Goal: Task Accomplishment & Management: Complete application form

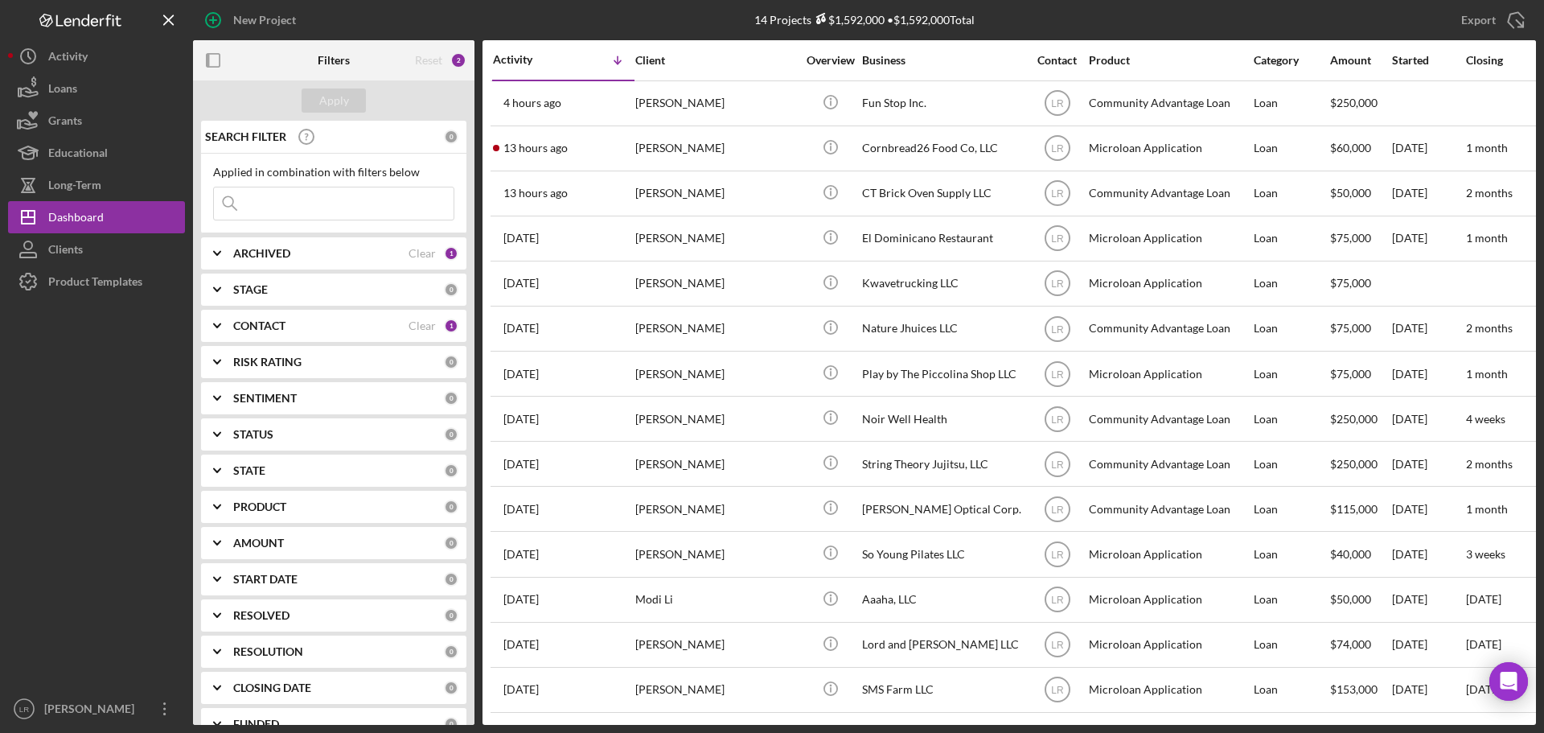
click at [249, 23] on div "New Project" at bounding box center [264, 20] width 63 height 32
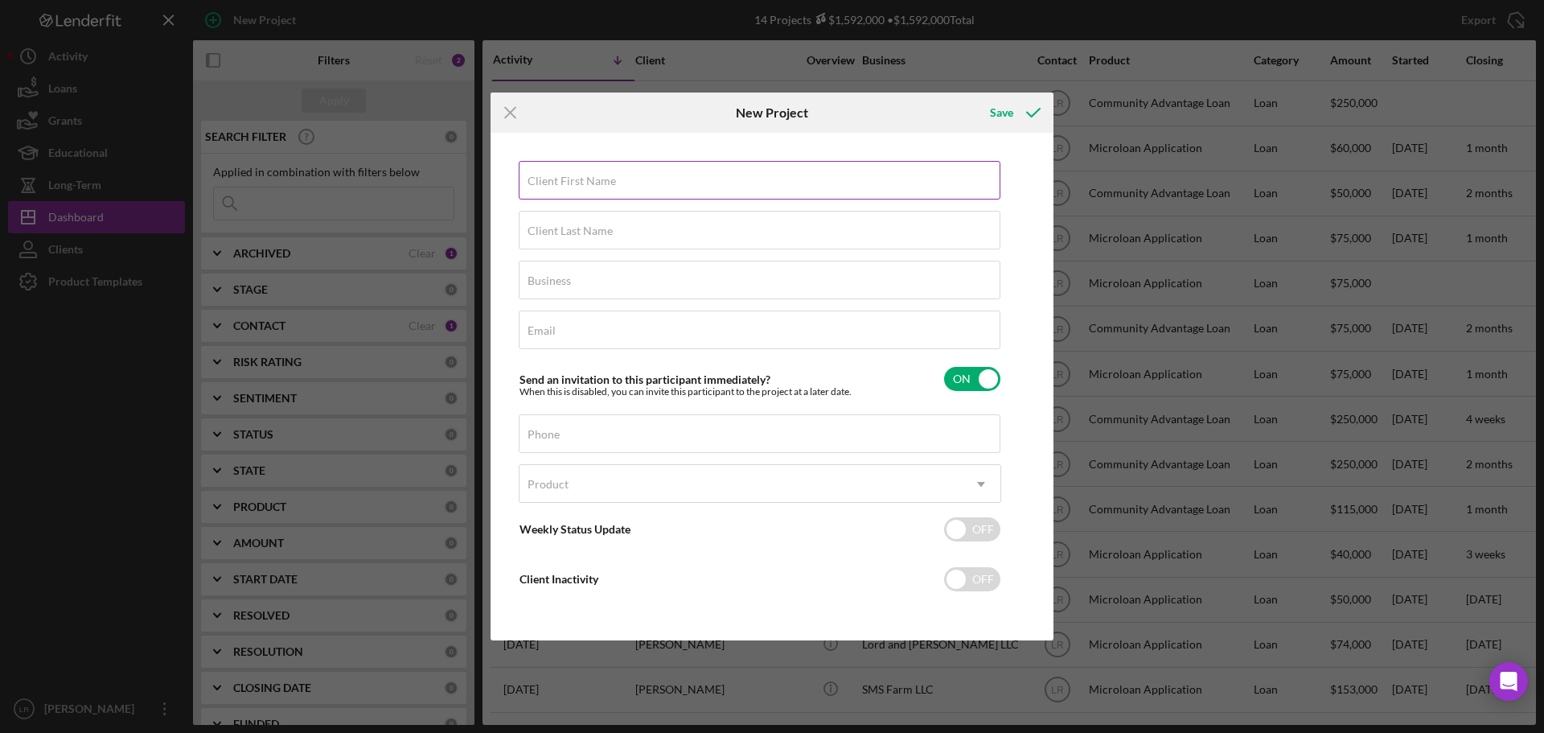
click at [638, 162] on div "Client First Name Required Client Last Name Required Business Required Email Re…" at bounding box center [772, 386] width 555 height 499
click at [641, 174] on div "Client First Name Required" at bounding box center [760, 181] width 482 height 40
click at [667, 228] on div "Client Last Name Required" at bounding box center [760, 231] width 482 height 40
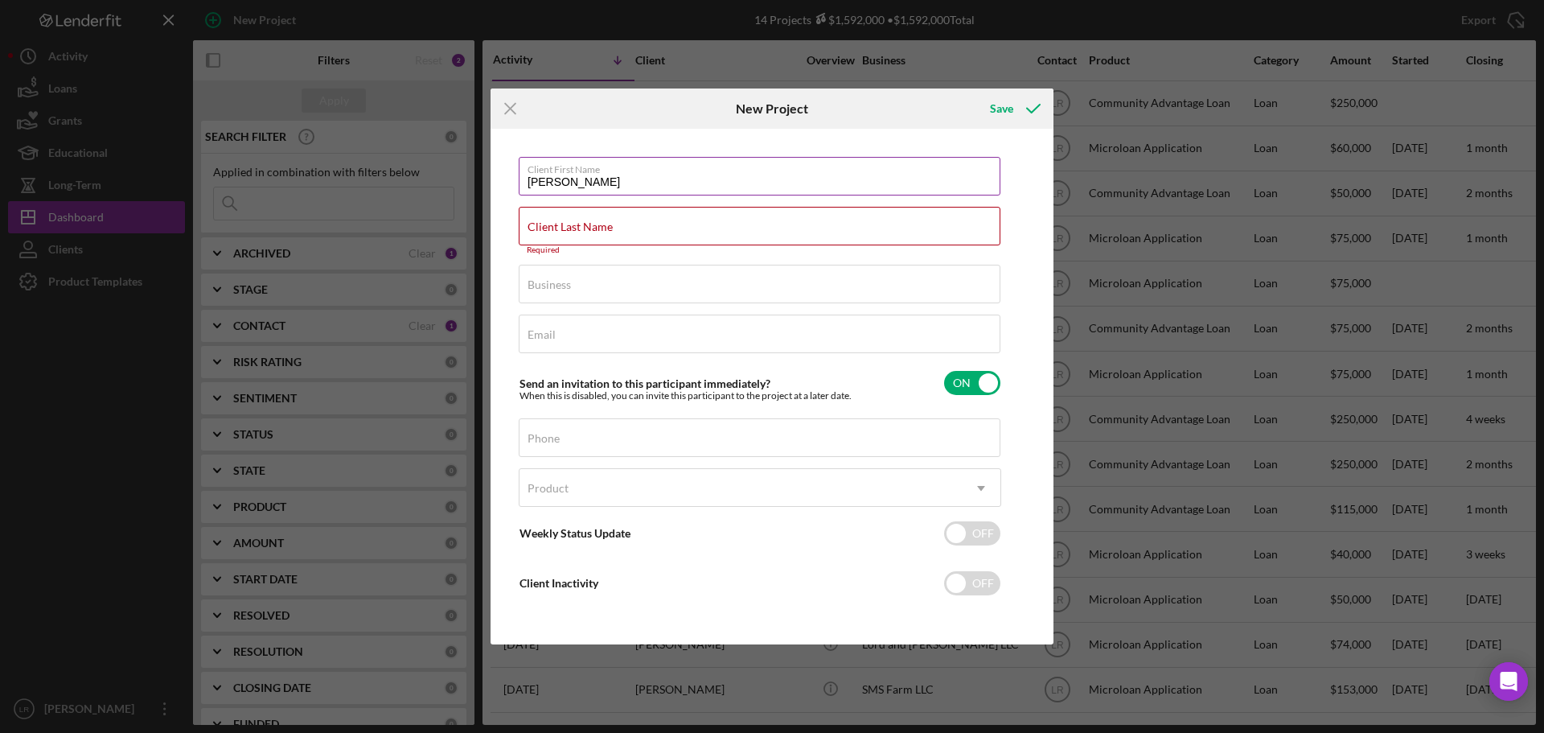
drag, startPoint x: 572, startPoint y: 184, endPoint x: 715, endPoint y: 179, distance: 142.4
click at [715, 179] on input "[PERSON_NAME]" at bounding box center [760, 176] width 482 height 39
type input "[PERSON_NAME]"
click at [551, 228] on label "Client Last Name" at bounding box center [569, 226] width 85 height 13
click at [551, 228] on input "Client Last Name" at bounding box center [760, 226] width 482 height 39
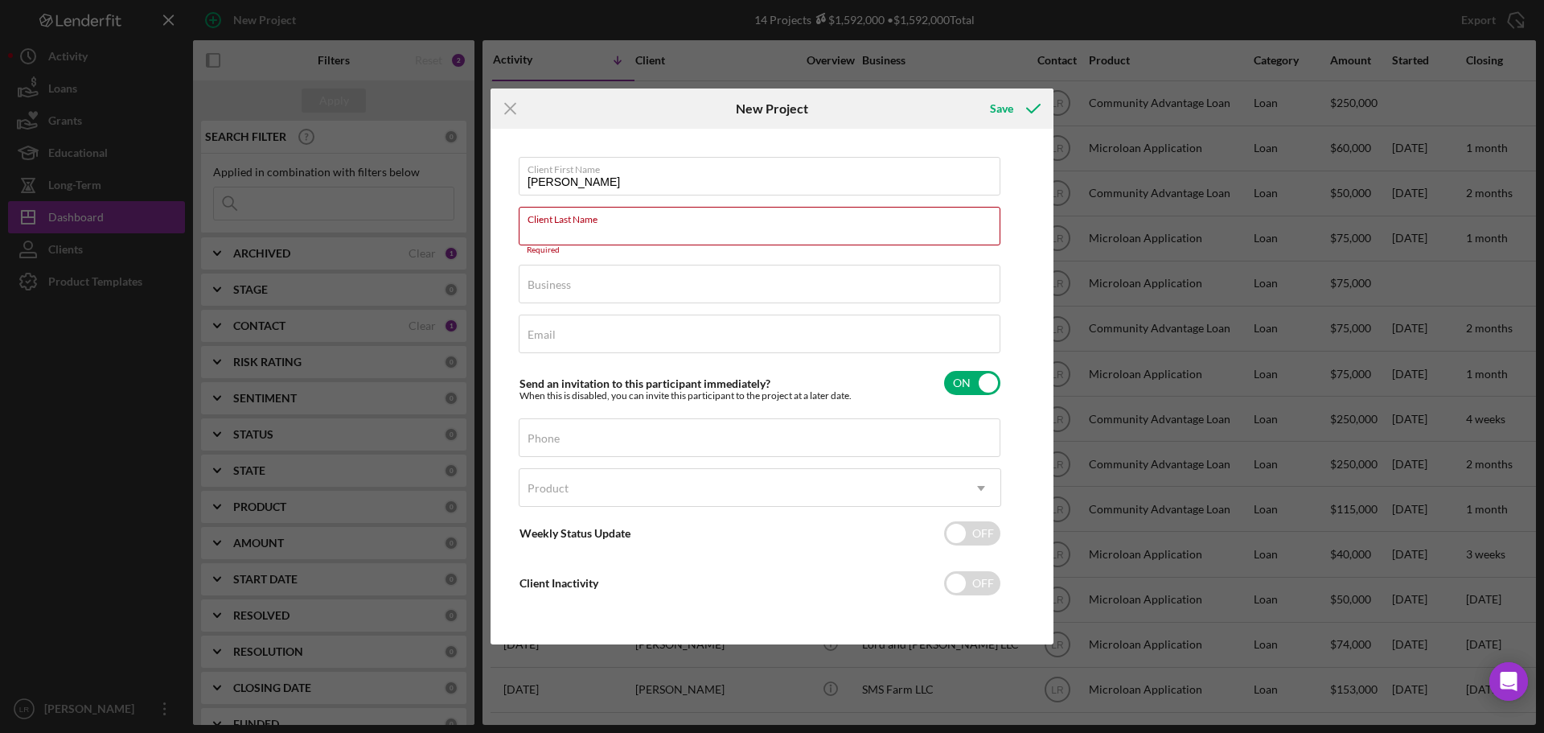
paste input "Giancotti"
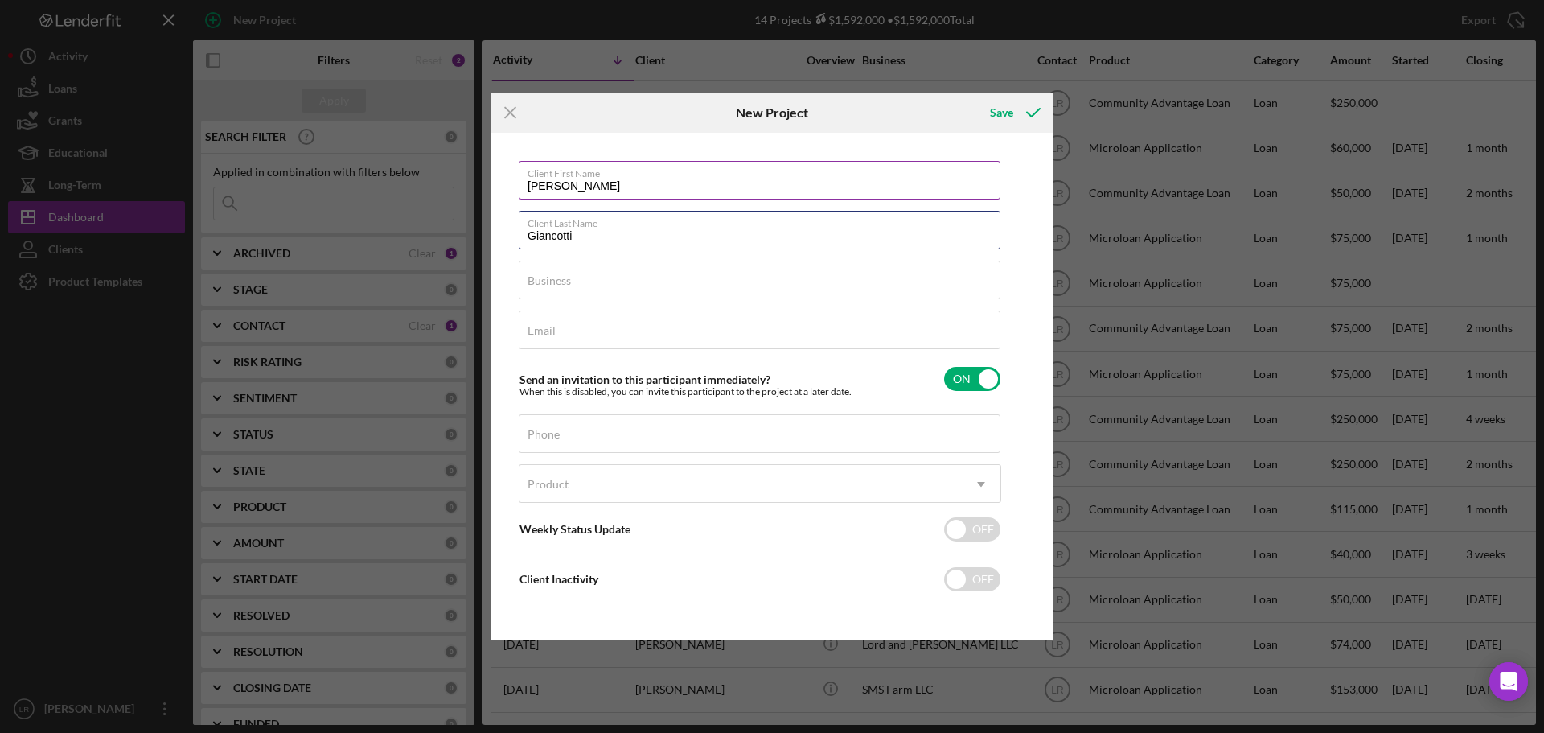
type input "Giancotti"
drag, startPoint x: 599, startPoint y: 191, endPoint x: 607, endPoint y: 188, distance: 8.4
click at [601, 190] on input "[PERSON_NAME]" at bounding box center [760, 180] width 482 height 39
type input "[PERSON_NAME]"
click at [630, 271] on div "Business Required" at bounding box center [760, 281] width 482 height 40
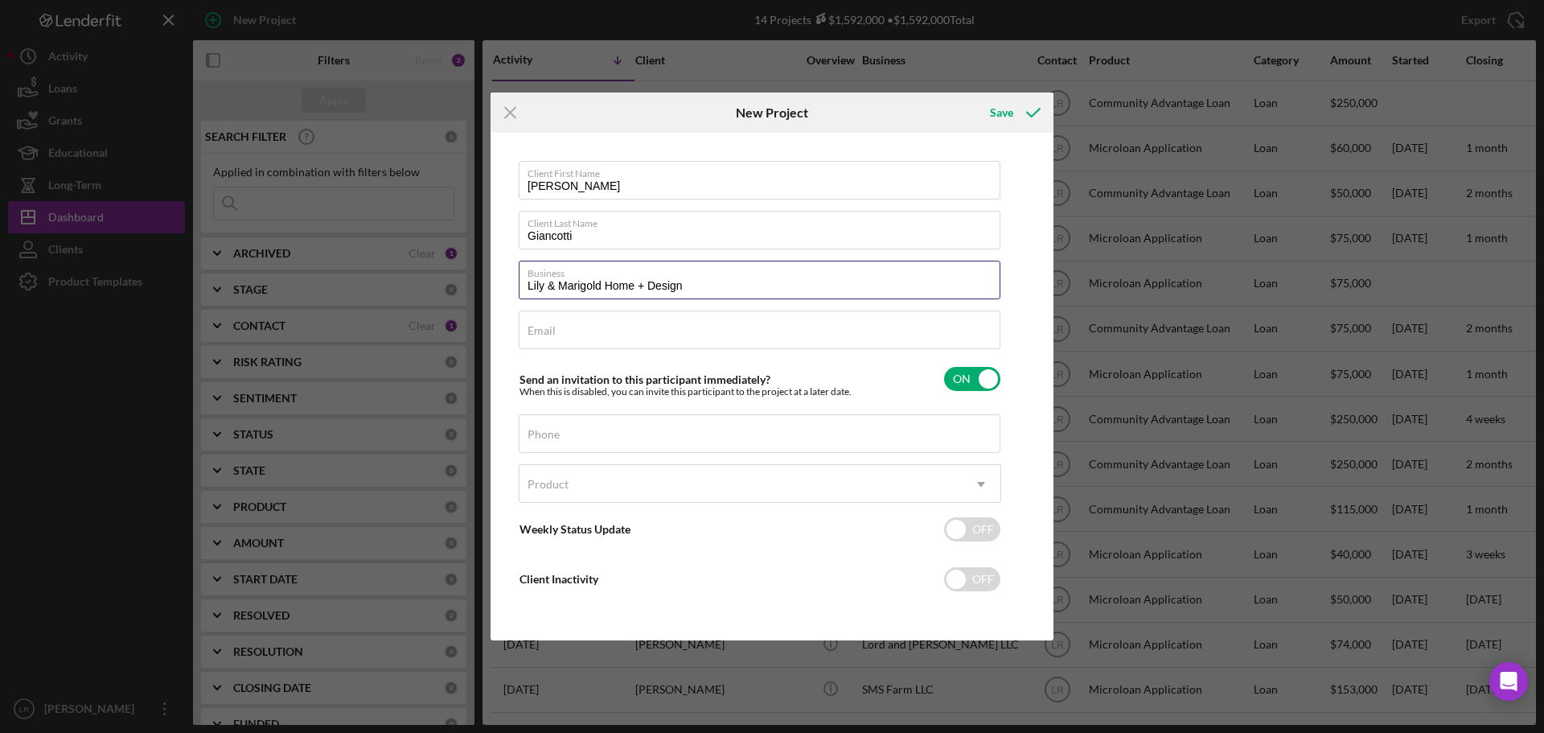
type input "Lily & Marigold Home + Design"
click at [597, 335] on div "Email Required" at bounding box center [760, 330] width 482 height 40
paste input "[EMAIL_ADDRESS][DOMAIN_NAME]"
type input "[EMAIL_ADDRESS][DOMAIN_NAME]"
click at [555, 428] on label "Phone" at bounding box center [543, 434] width 32 height 13
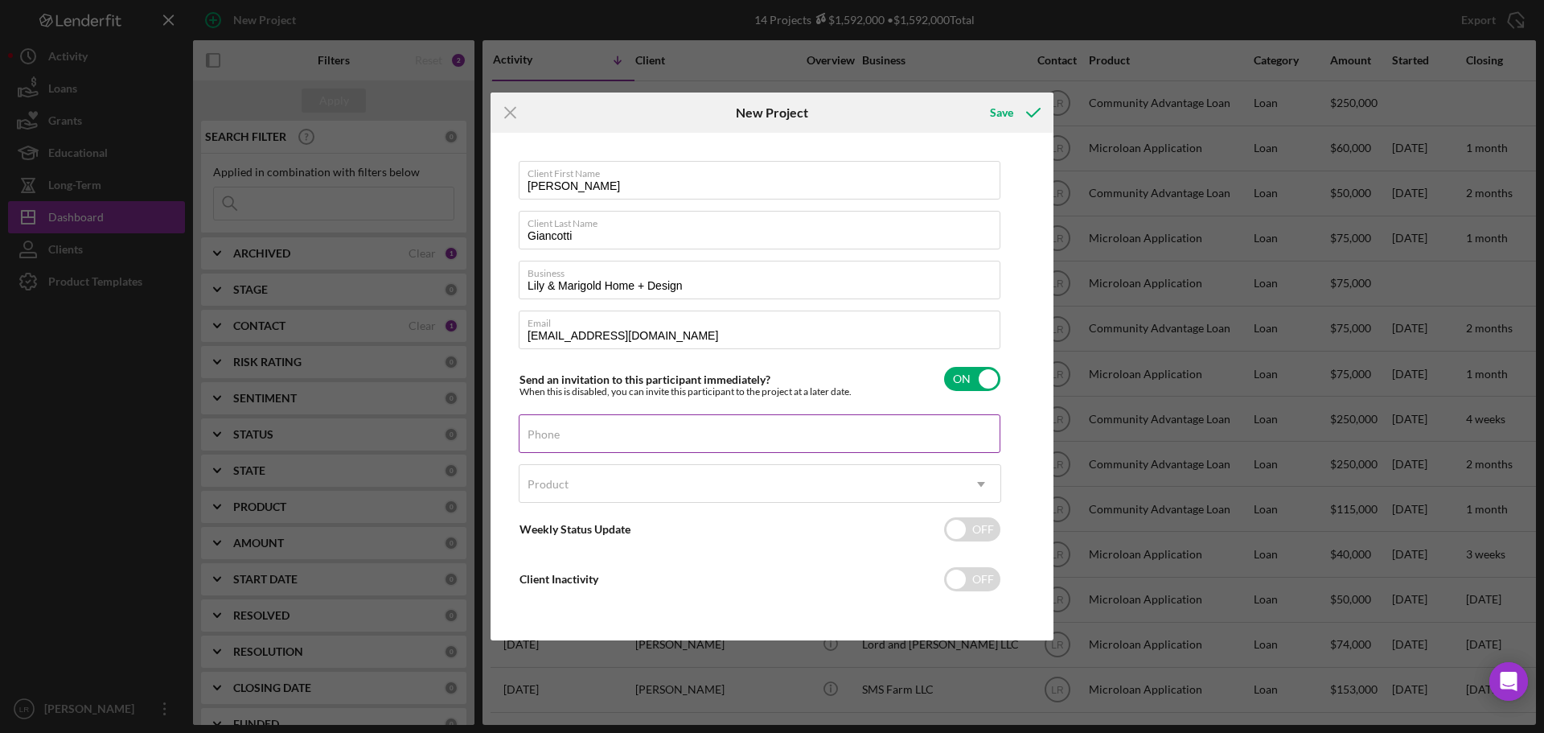
click at [555, 427] on input "Phone" at bounding box center [760, 433] width 482 height 39
type input "[PHONE_NUMBER]"
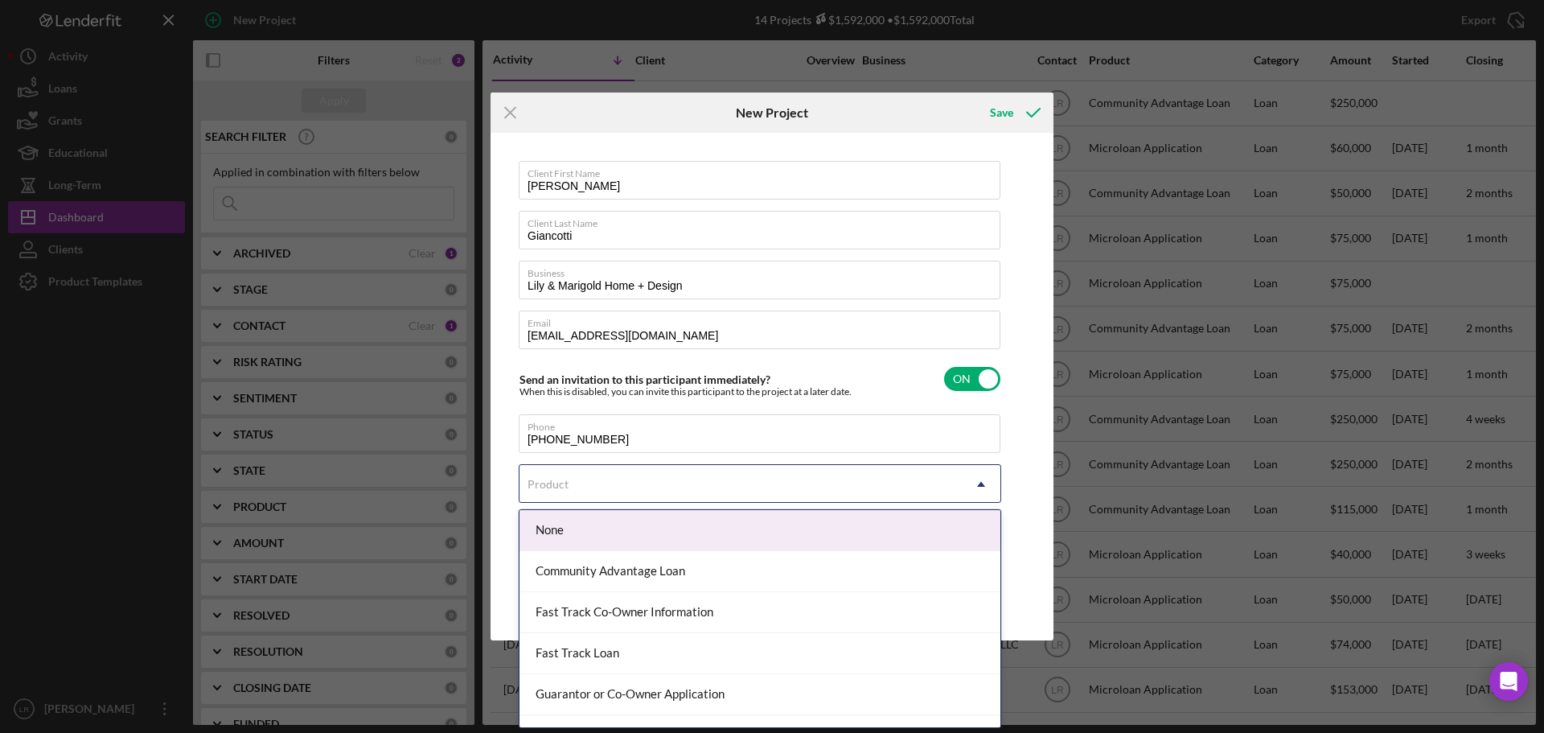
click at [585, 486] on div "Product" at bounding box center [740, 484] width 442 height 37
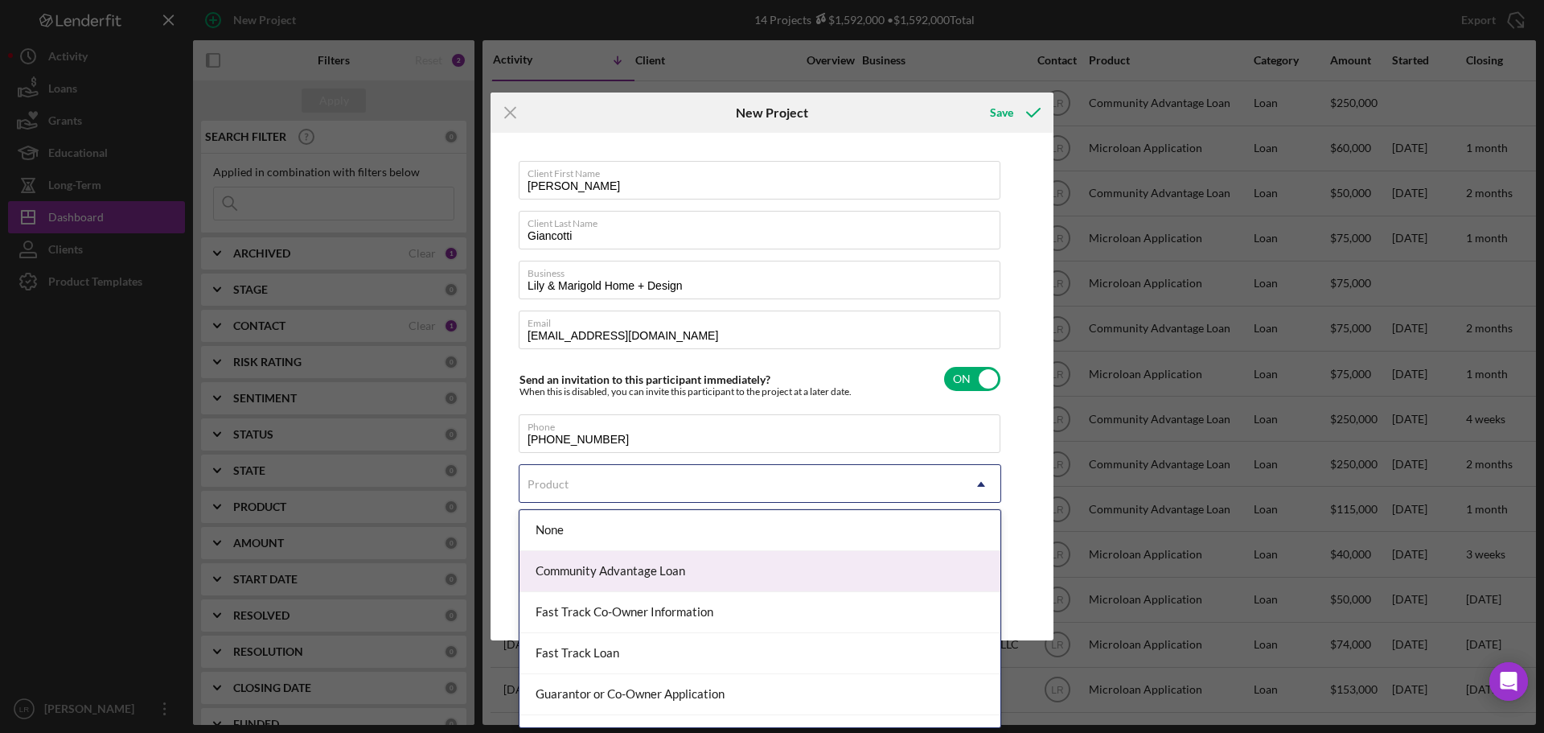
click at [593, 569] on div "Community Advantage Loan" at bounding box center [759, 571] width 481 height 41
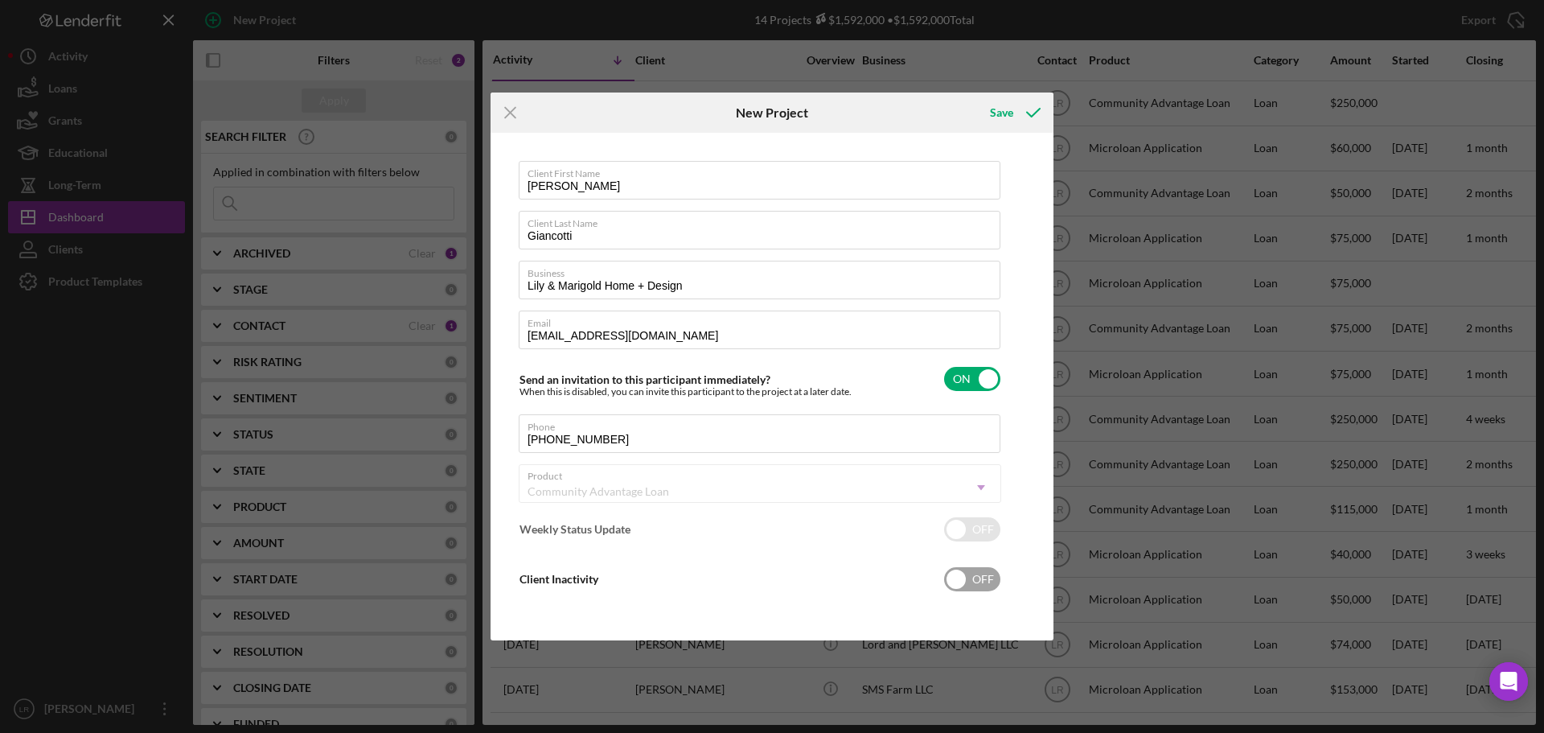
checkbox input "true"
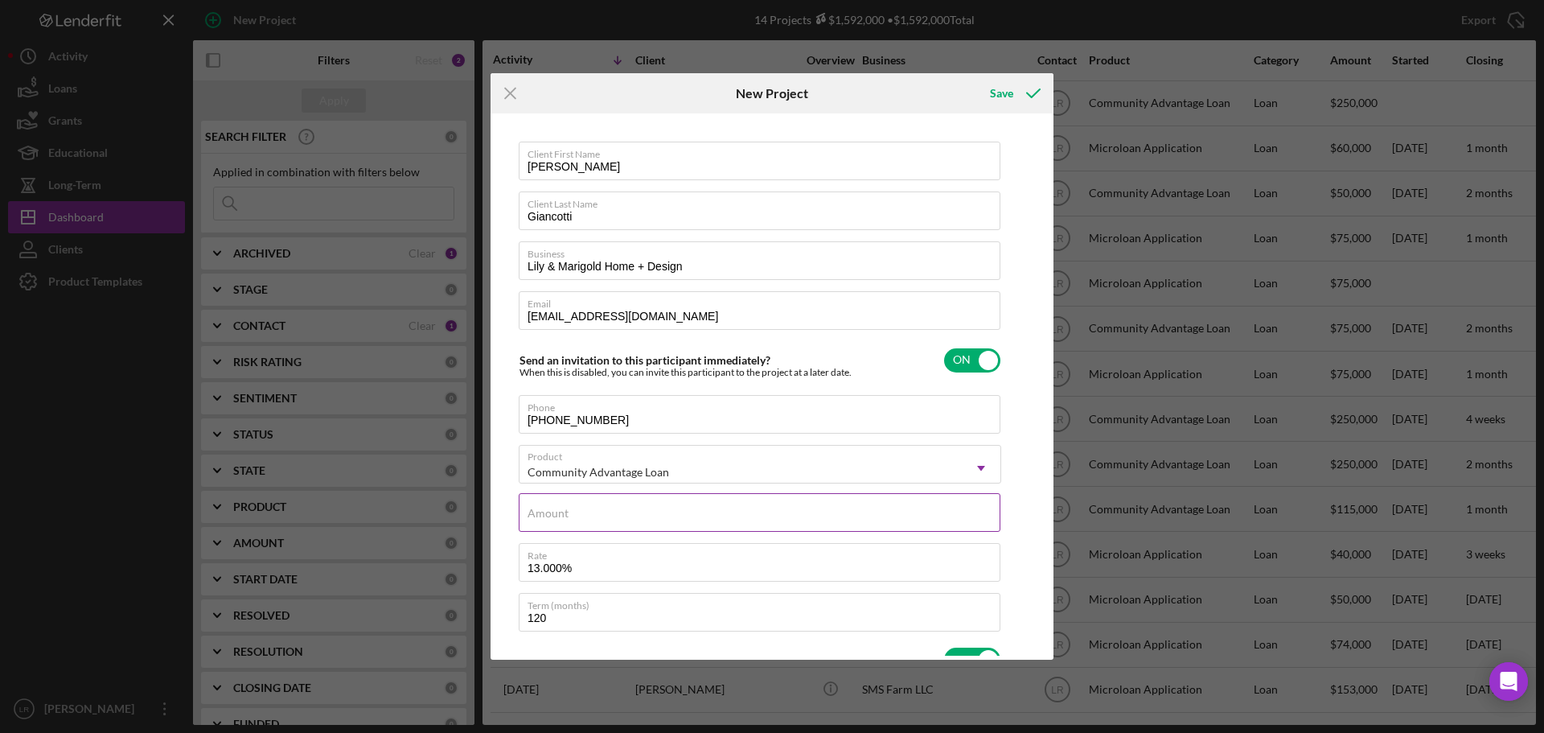
click at [565, 517] on label "Amount" at bounding box center [547, 513] width 41 height 13
click at [560, 519] on label "Amount" at bounding box center [547, 513] width 41 height 13
click at [560, 519] on input "Amount" at bounding box center [760, 512] width 482 height 39
type input "$6"
type textarea "Here's a snapshot of information that has been fully approved, as well as the i…"
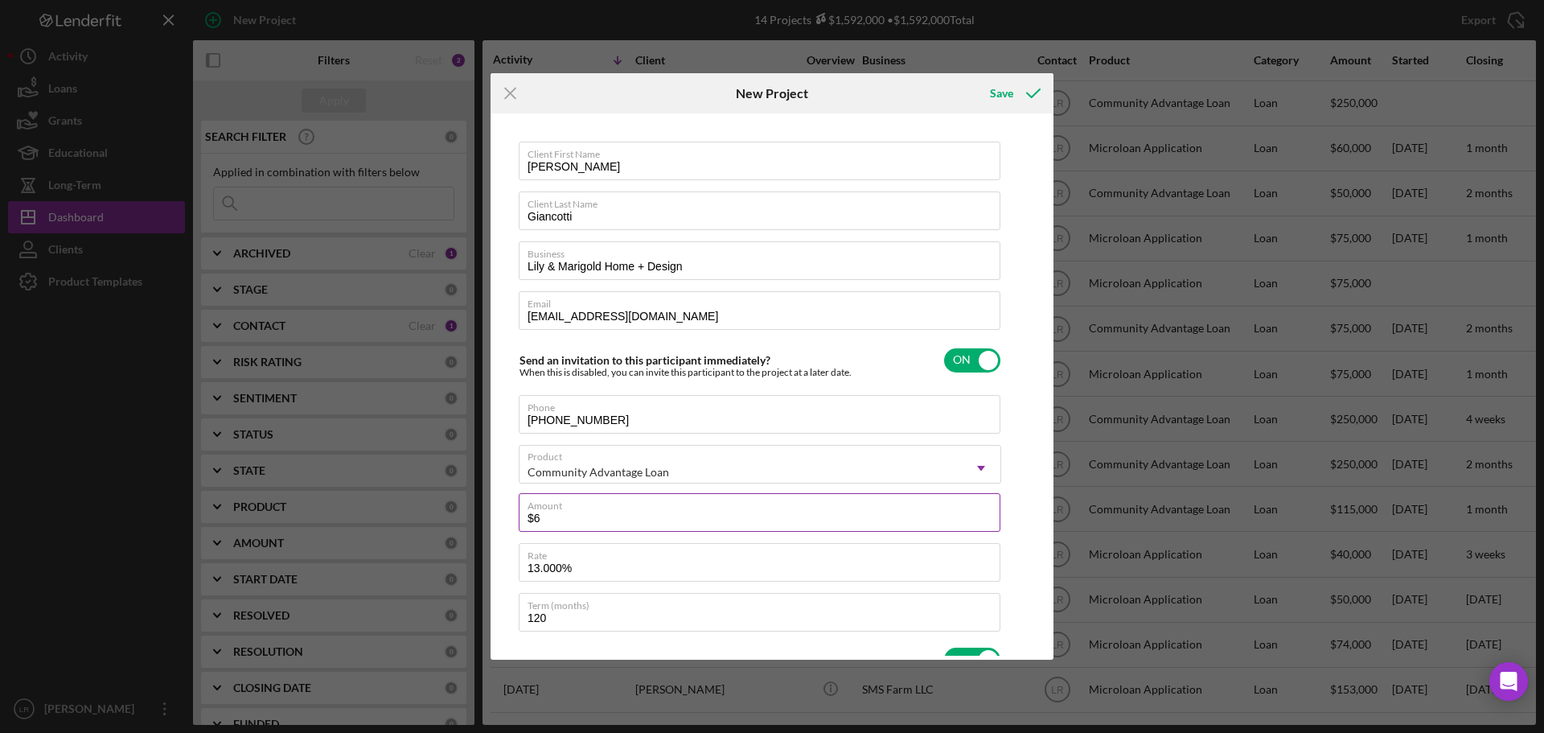
type input "$60"
type textarea "Here's a snapshot of information that has been fully approved, as well as the i…"
type input "$600"
type textarea "Here's a snapshot of information that has been fully approved, as well as the i…"
type input "$6,000"
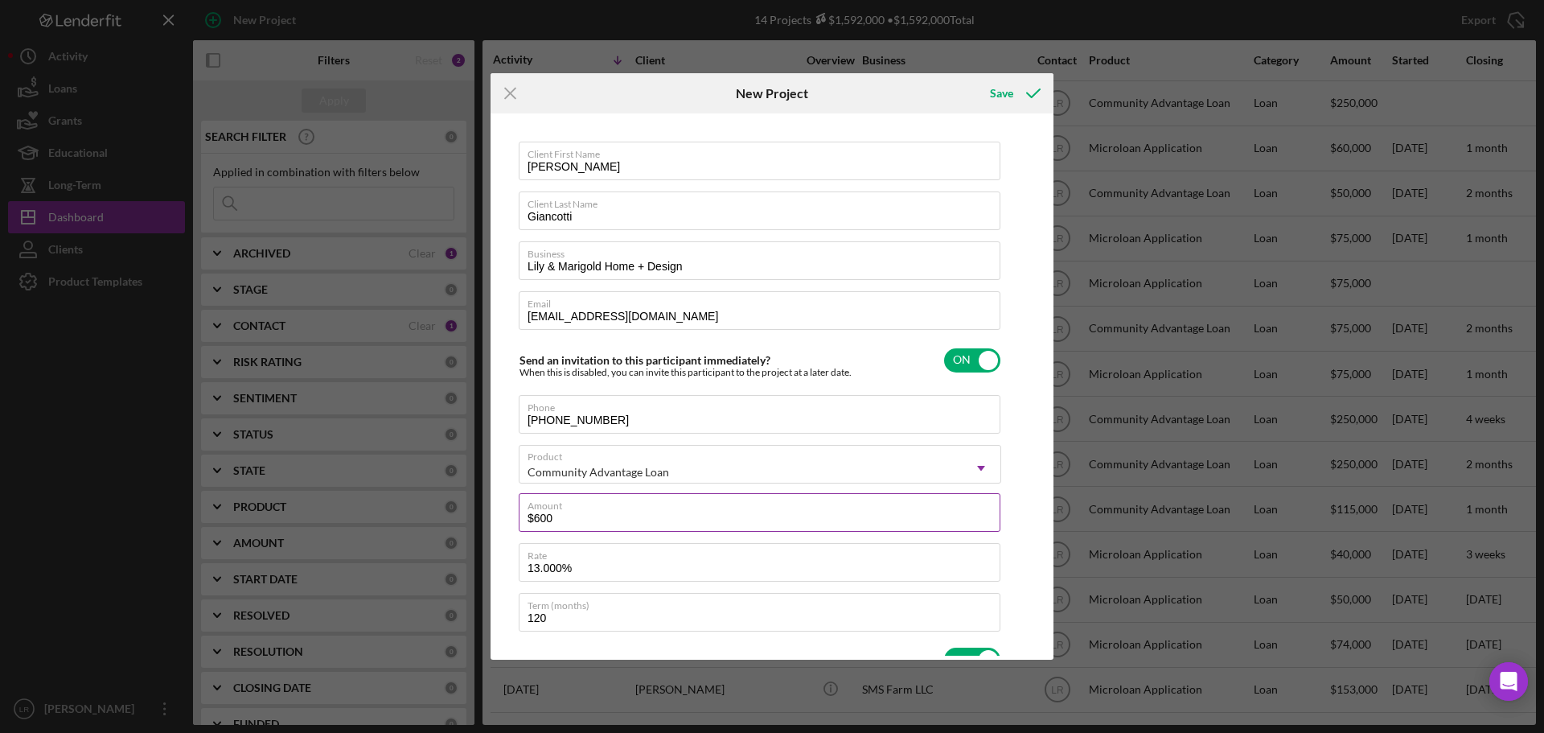
type textarea "Here's a snapshot of information that has been fully approved, as well as the i…"
type input "$60,000"
type textarea "Here's a snapshot of information that has been fully approved, as well as the i…"
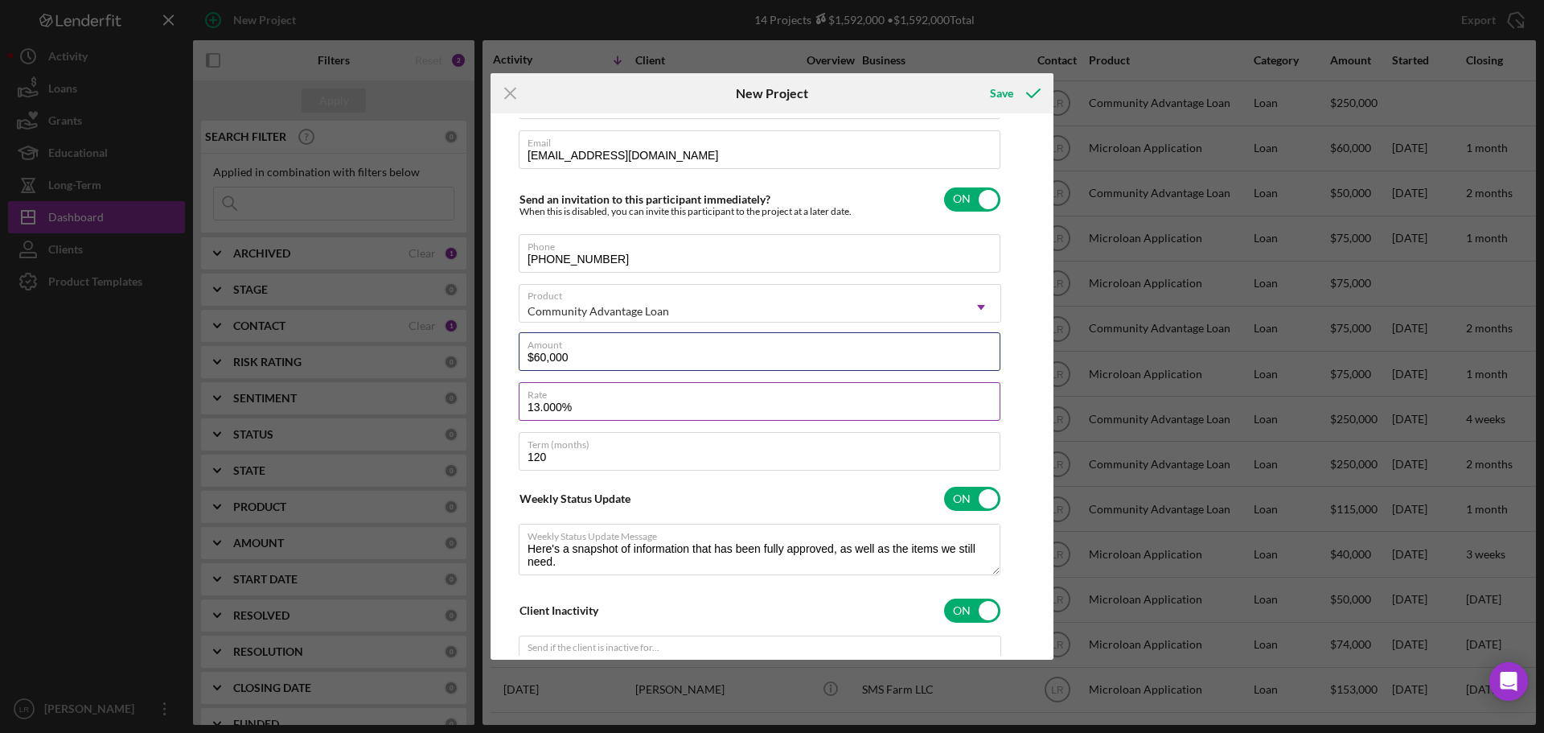
type input "$60,000"
type textarea "Here's a snapshot of information that has been fully approved, as well as the i…"
click at [545, 404] on input "13.000%" at bounding box center [760, 401] width 482 height 39
type input "13.00%"
type textarea "Here's a snapshot of information that has been fully approved, as well as the i…"
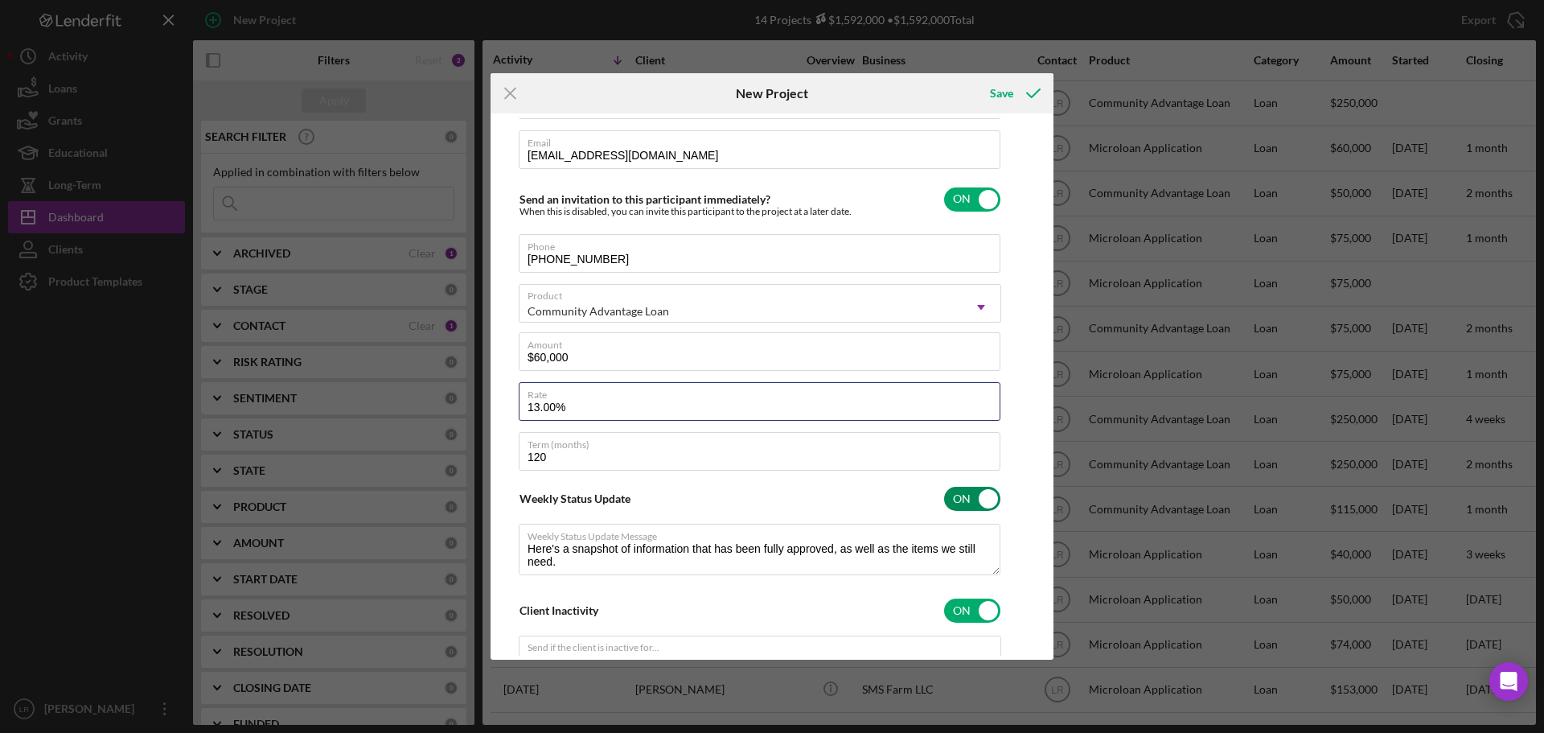
type input "13.500%"
type textarea "Here's a snapshot of information that has been fully approved, as well as the i…"
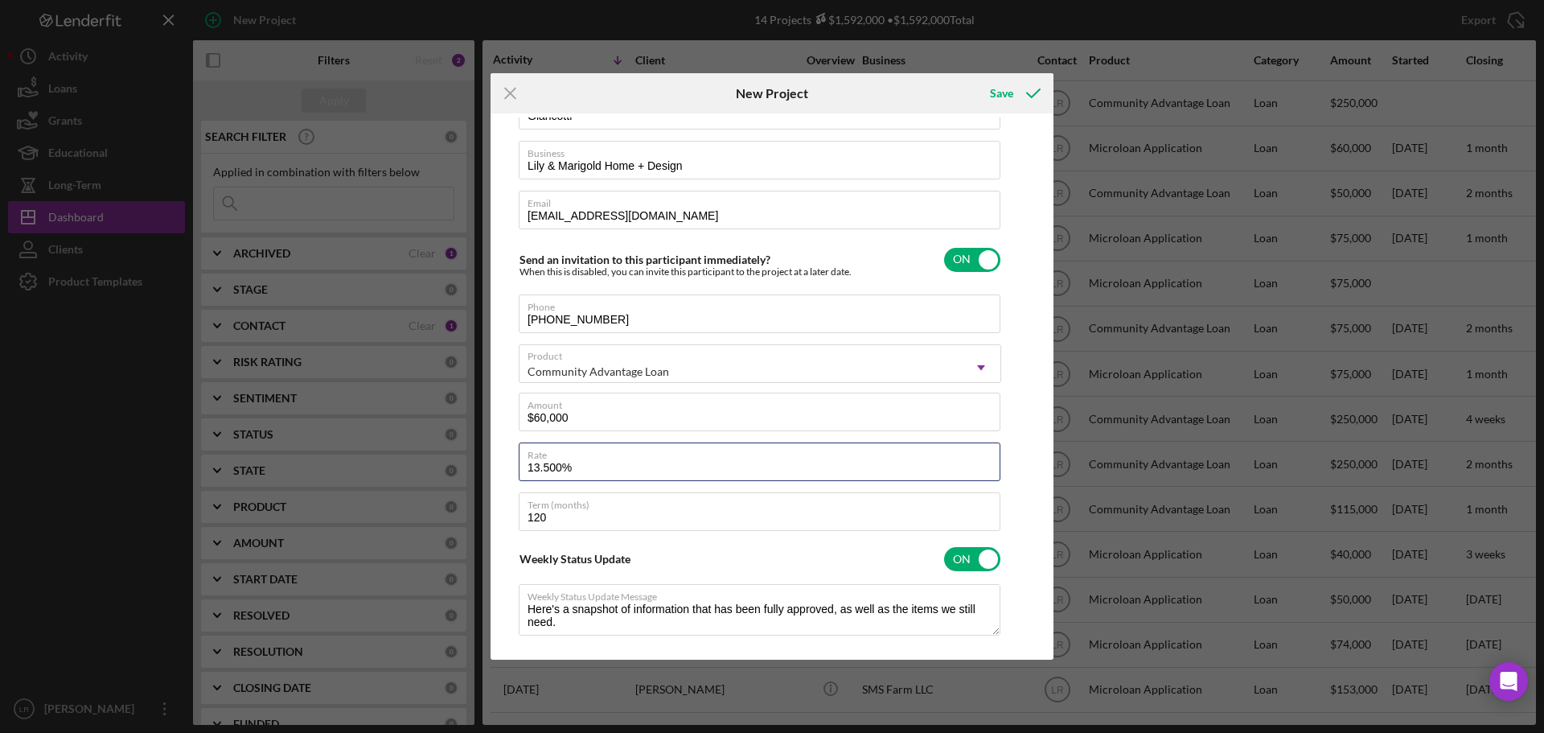
scroll to position [0, 0]
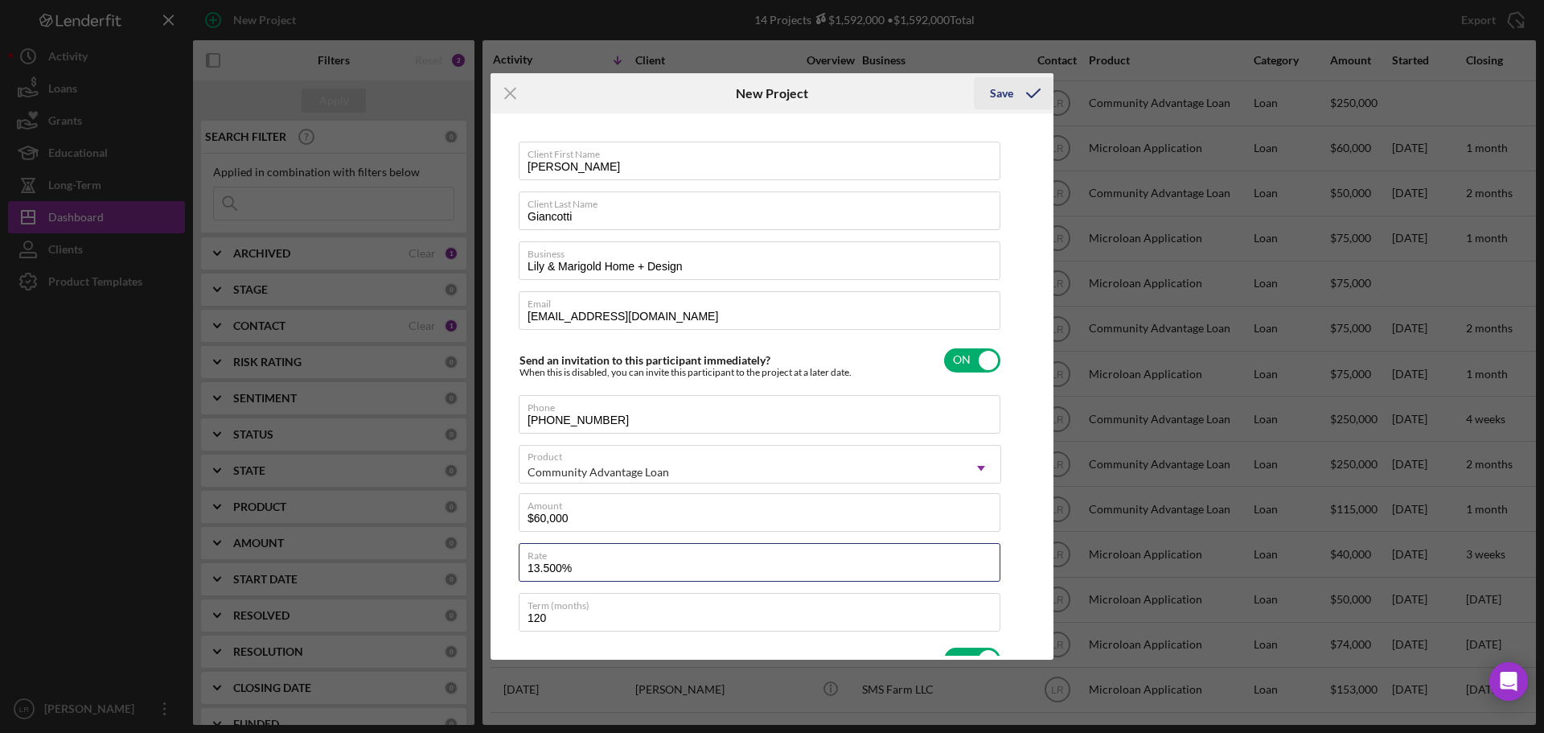
type input "13.500%"
click at [1024, 87] on icon "submit" at bounding box center [1033, 93] width 40 height 40
type textarea "Here's a snapshot of information that has been fully approved, as well as the i…"
checkbox input "false"
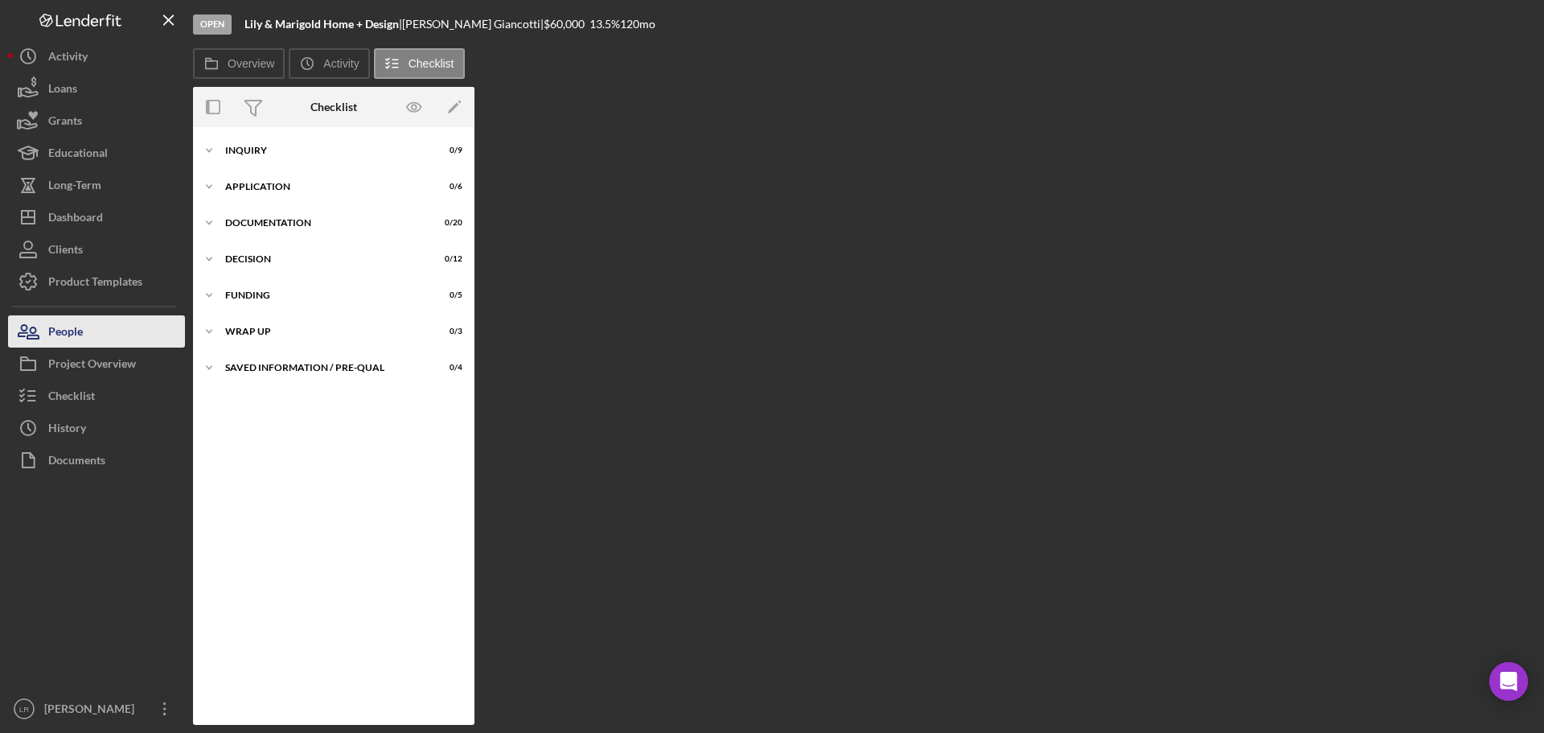
click at [98, 325] on button "People" at bounding box center [96, 331] width 177 height 32
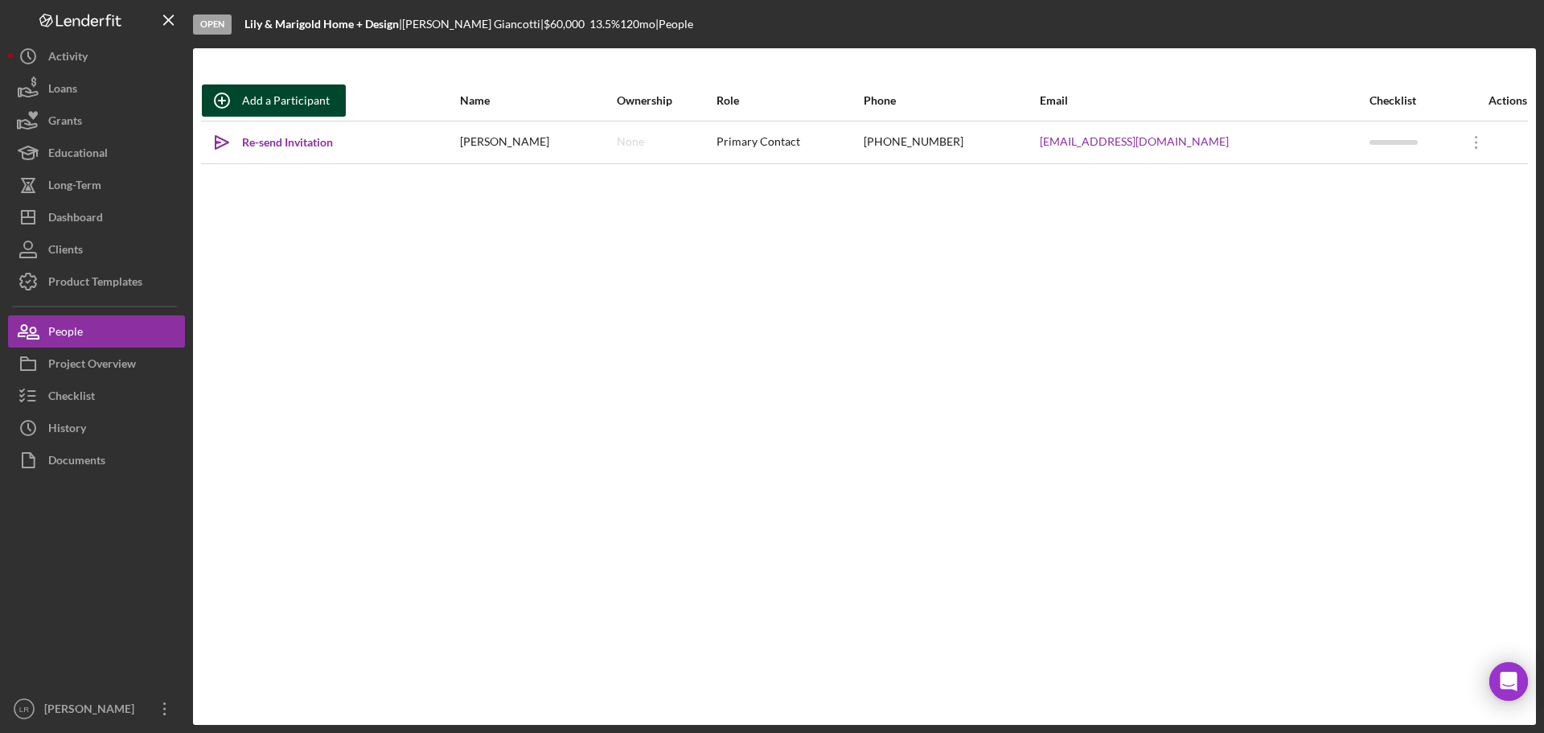
click at [277, 93] on div "Add a Participant" at bounding box center [286, 100] width 88 height 32
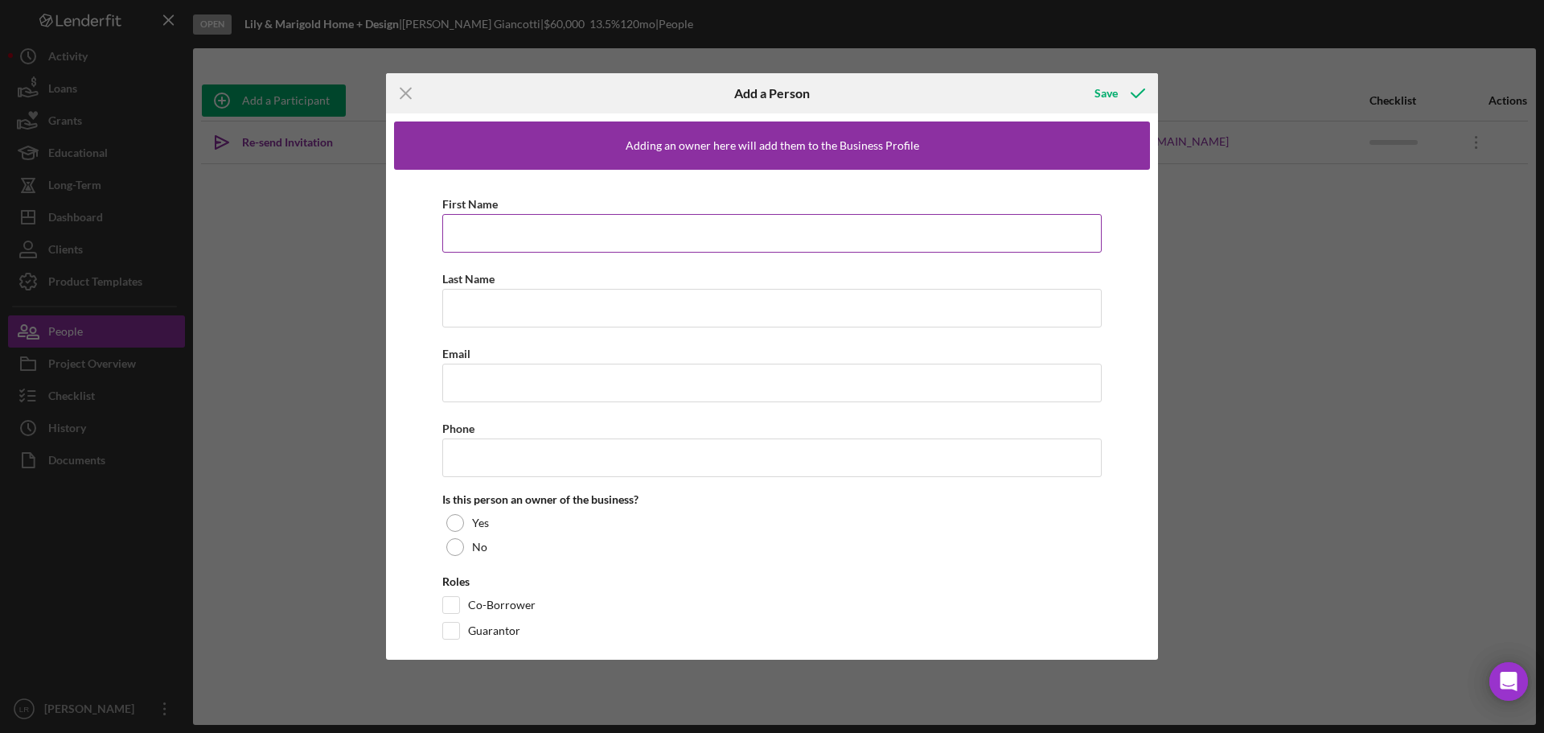
drag, startPoint x: 535, startPoint y: 220, endPoint x: 545, endPoint y: 229, distance: 13.7
click at [535, 220] on input "First Name" at bounding box center [771, 233] width 659 height 39
type input "[PERSON_NAME]"
click at [531, 298] on input "Last Name" at bounding box center [771, 308] width 659 height 39
type input "."
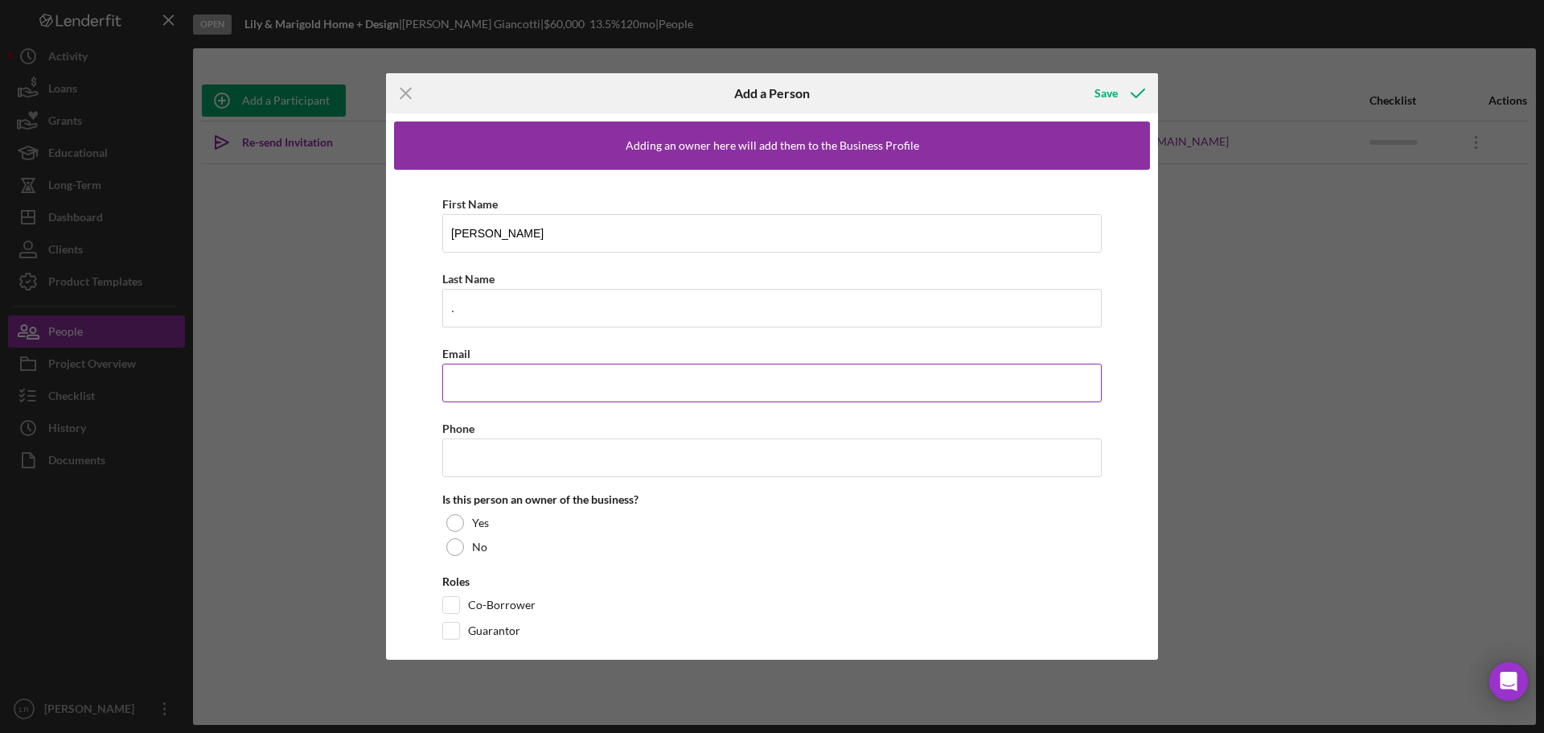
drag, startPoint x: 515, startPoint y: 371, endPoint x: 568, endPoint y: 377, distance: 53.4
click at [515, 371] on input "Email" at bounding box center [771, 382] width 659 height 39
drag, startPoint x: 418, startPoint y: 415, endPoint x: 449, endPoint y: 449, distance: 46.1
click at [418, 415] on div "First Name [PERSON_NAME] Last Name . Email Phone Is this person an owner of the…" at bounding box center [772, 421] width 756 height 502
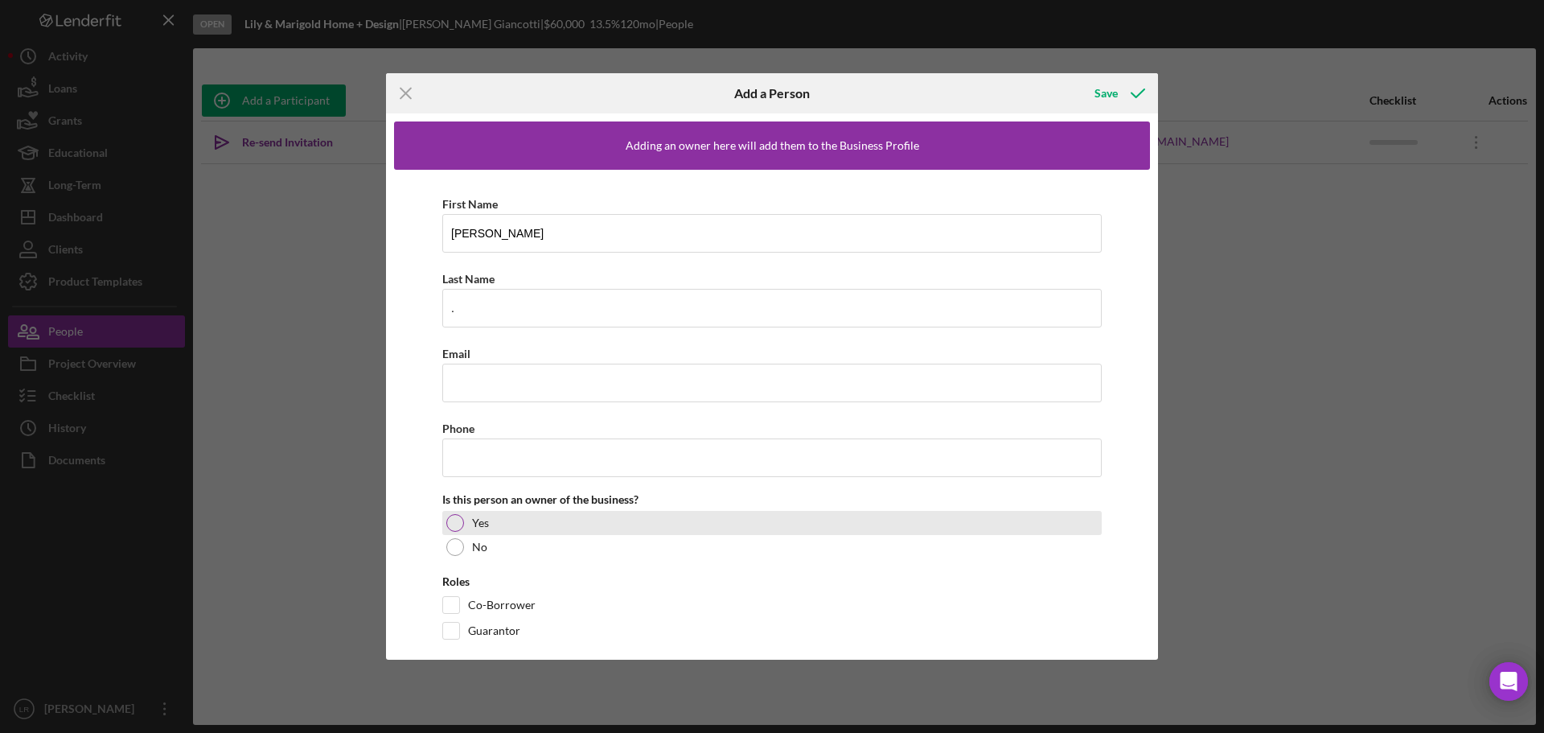
click at [451, 519] on div at bounding box center [455, 523] width 18 height 18
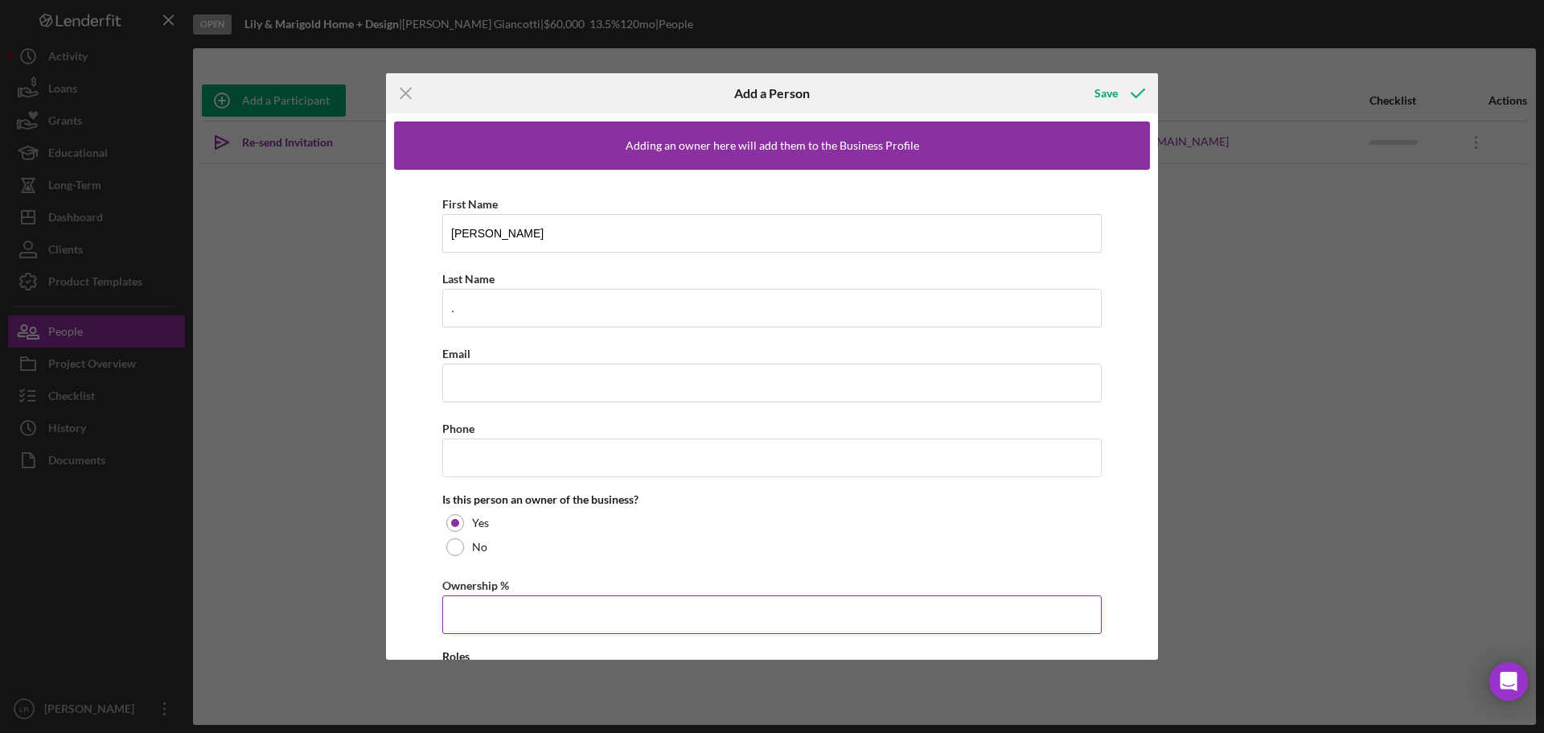
drag, startPoint x: 470, startPoint y: 603, endPoint x: 540, endPoint y: 622, distance: 73.1
click at [470, 603] on input "Ownership %" at bounding box center [771, 614] width 659 height 39
type input "50.00%"
click at [421, 544] on div "First Name [PERSON_NAME] Last Name . Email Phone Is this person an owner of the…" at bounding box center [772, 458] width 756 height 577
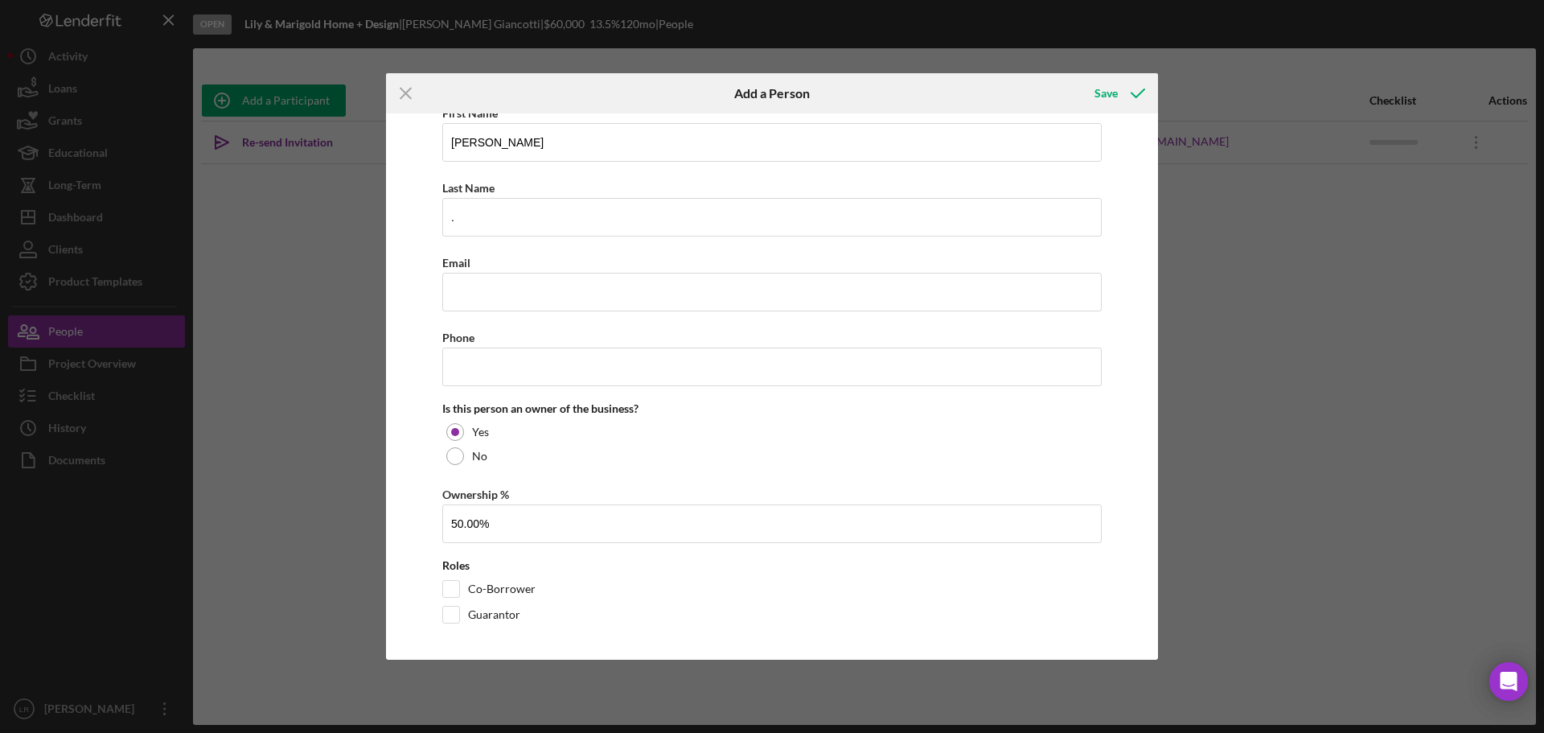
scroll to position [95, 0]
click at [457, 585] on input "Co-Borrower" at bounding box center [451, 585] width 16 height 16
checkbox input "true"
click at [1130, 106] on icon "button" at bounding box center [1138, 93] width 40 height 40
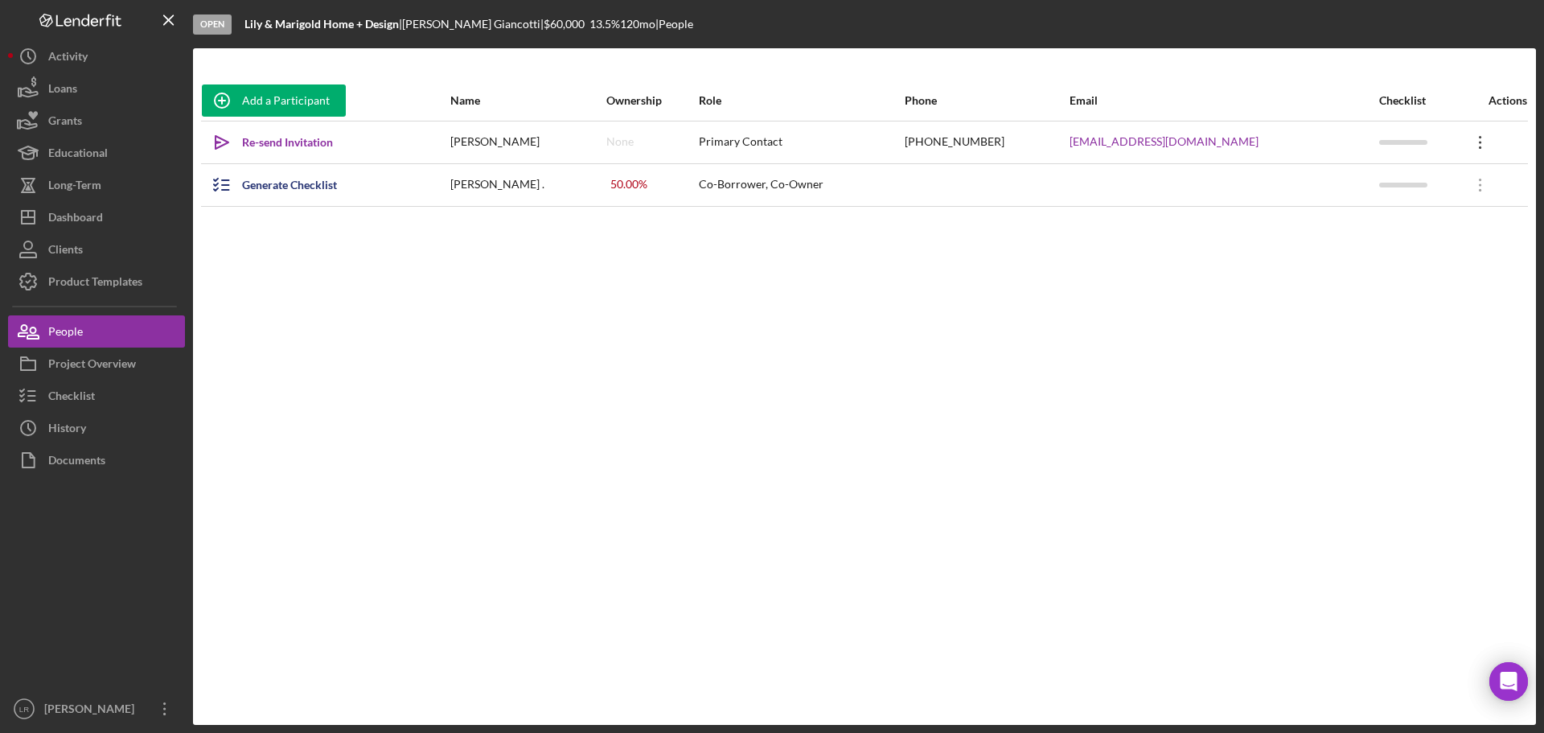
click at [1478, 141] on icon "Icon/Overflow" at bounding box center [1480, 142] width 40 height 40
click at [1376, 189] on div "Icon/Edit Edit" at bounding box center [1399, 184] width 177 height 33
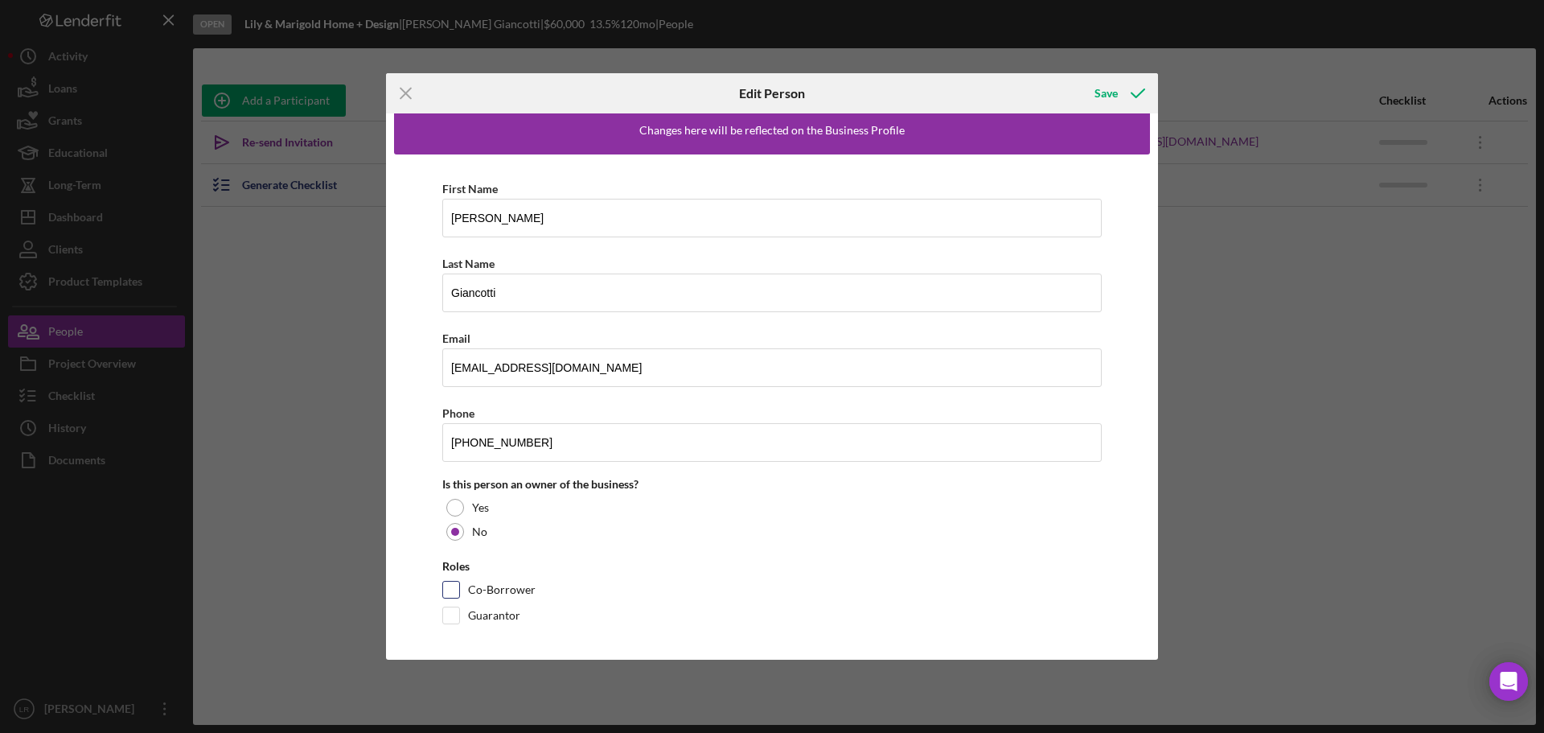
scroll to position [20, 0]
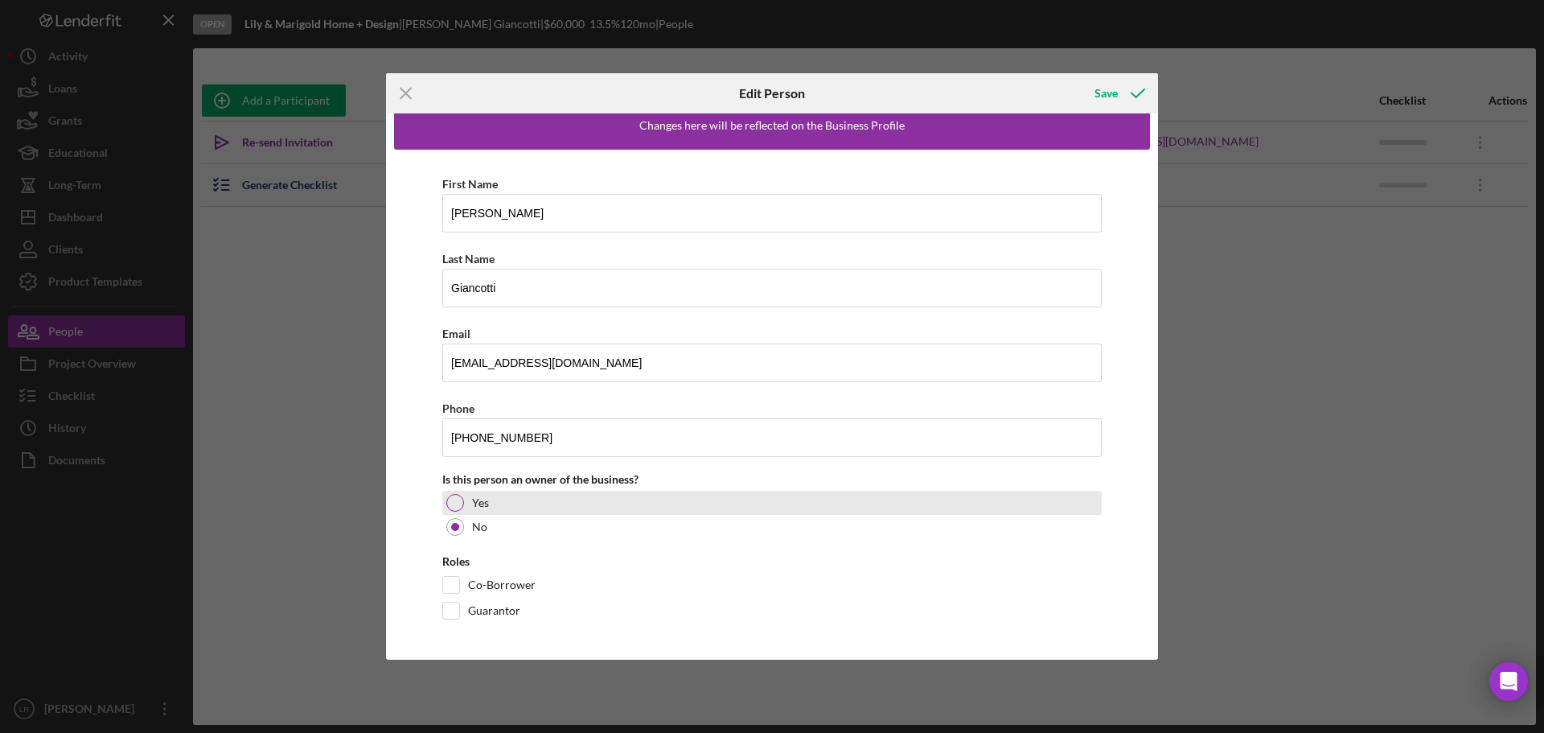
click at [459, 495] on div at bounding box center [455, 503] width 18 height 18
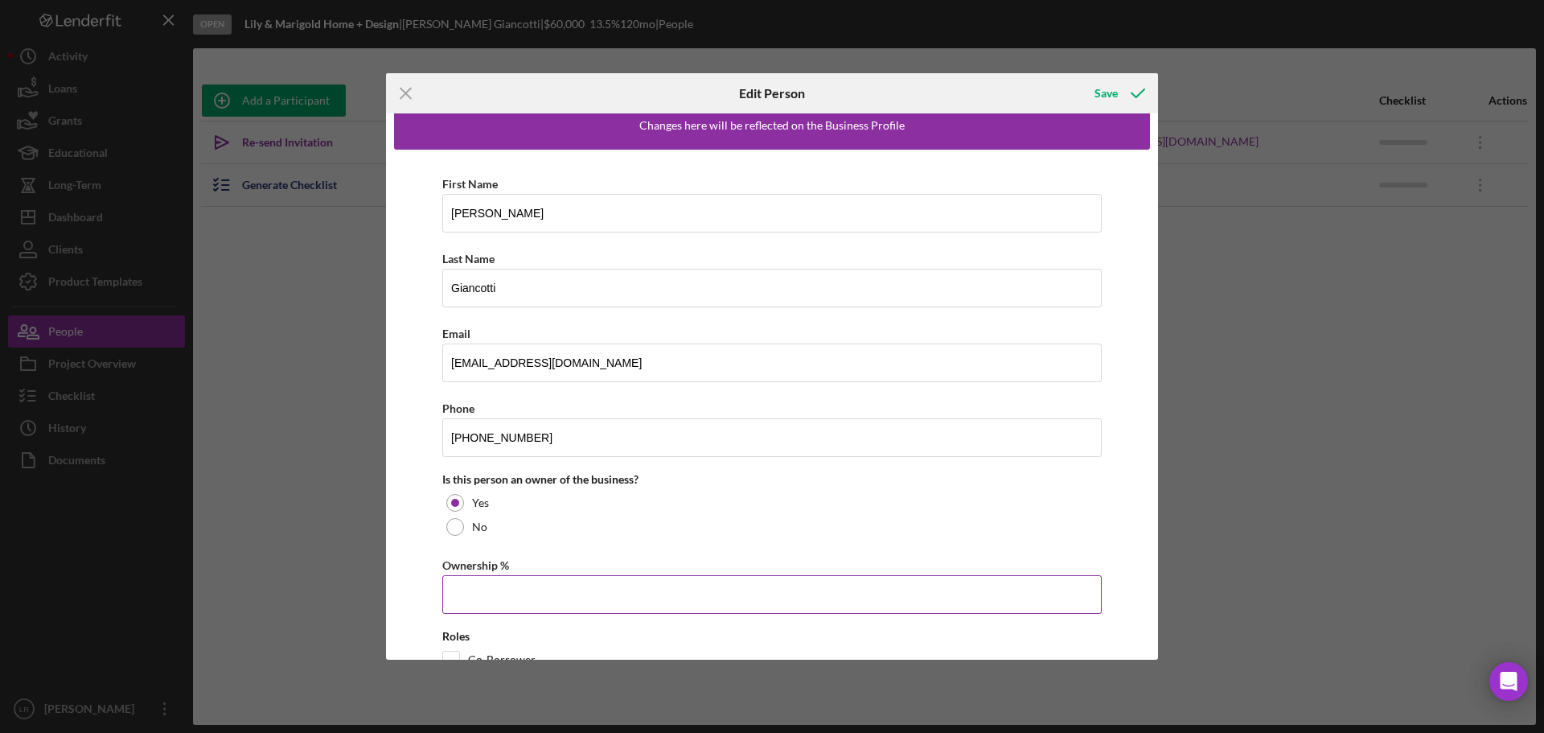
drag, startPoint x: 454, startPoint y: 589, endPoint x: 480, endPoint y: 591, distance: 25.8
click at [454, 589] on input "Ownership %" at bounding box center [771, 594] width 659 height 39
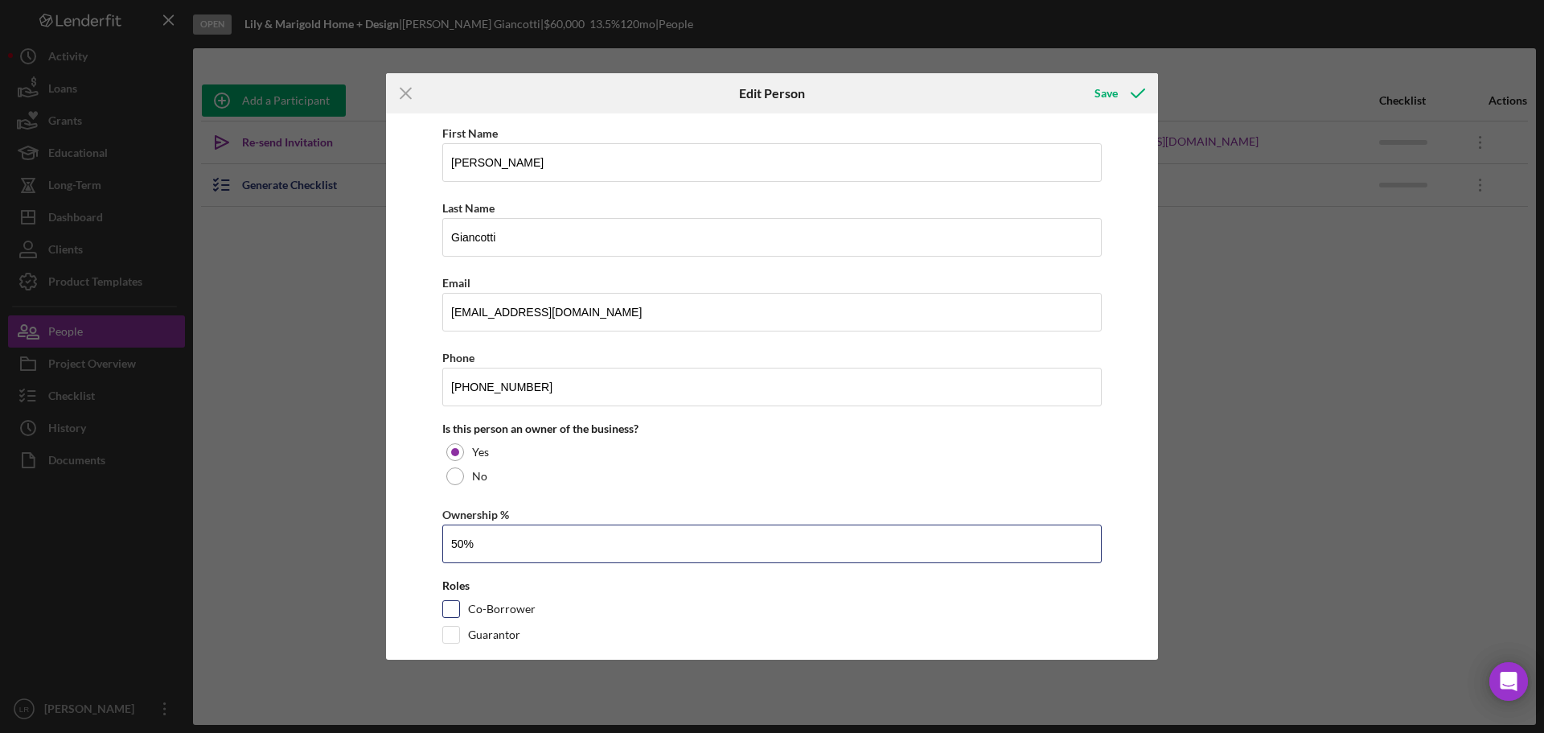
scroll to position [95, 0]
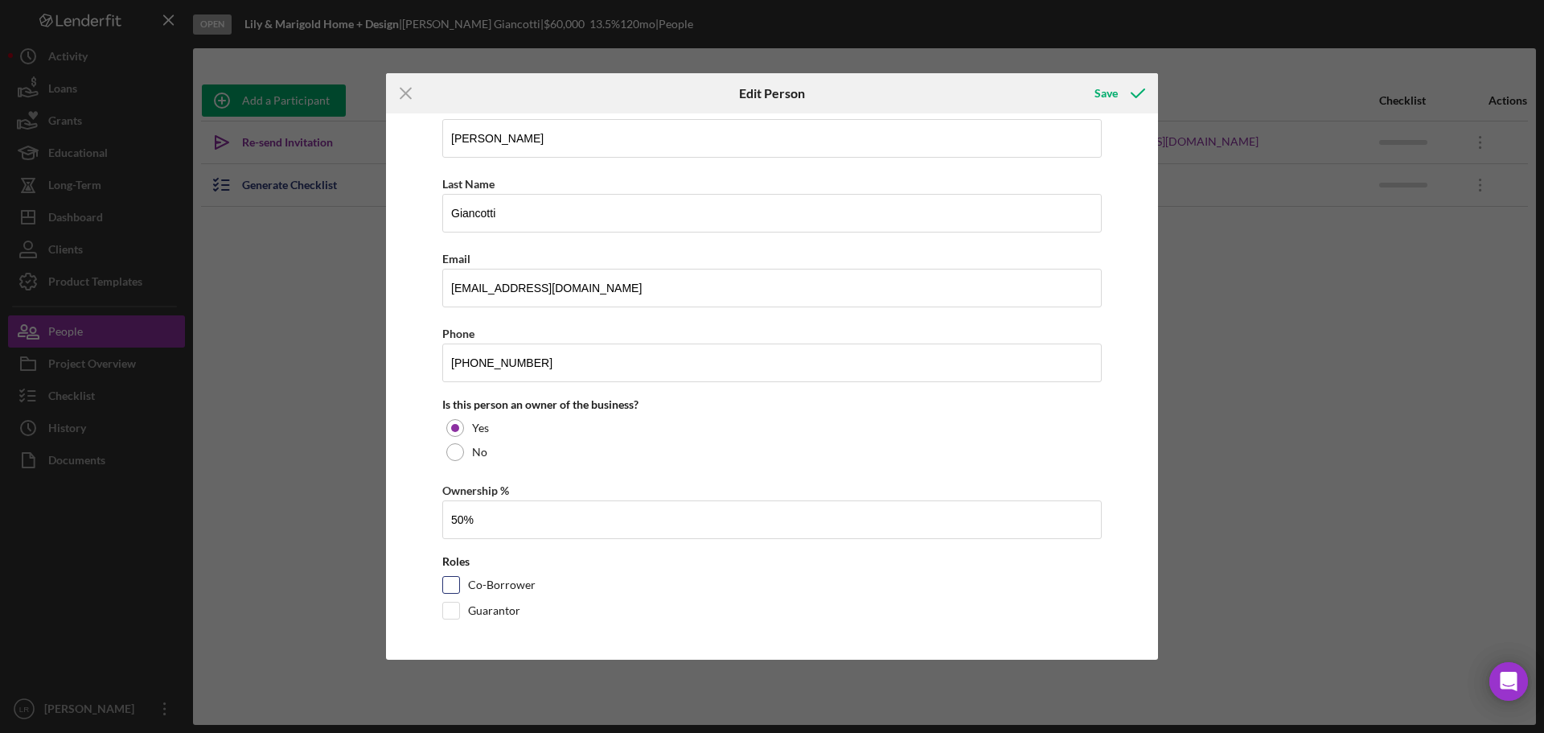
type input "50.00%"
click at [452, 586] on input "Co-Borrower" at bounding box center [451, 585] width 16 height 16
checkbox input "true"
click at [1094, 89] on button "Save" at bounding box center [1118, 93] width 80 height 32
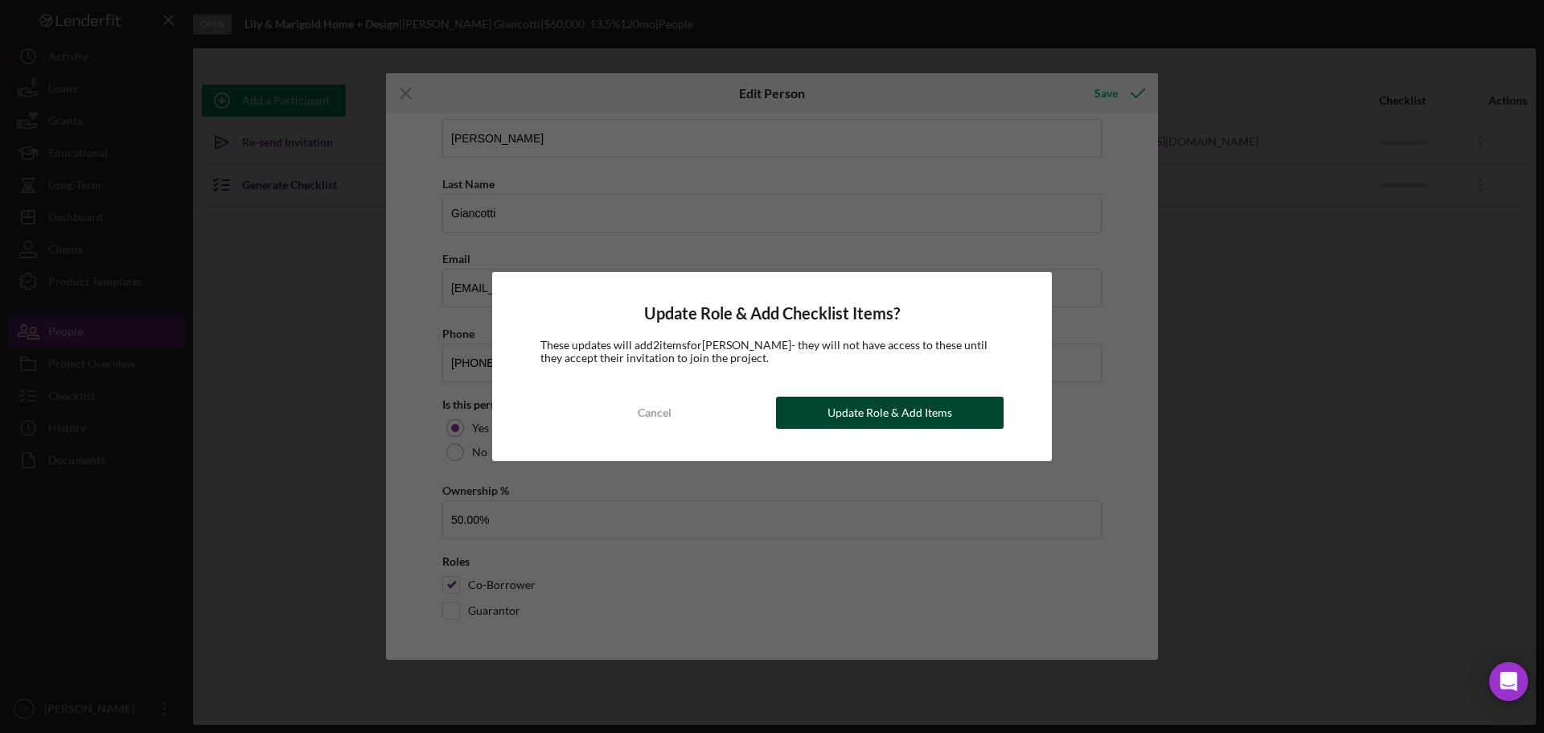
click at [899, 424] on div "Update Role & Add Items" at bounding box center [889, 412] width 125 height 32
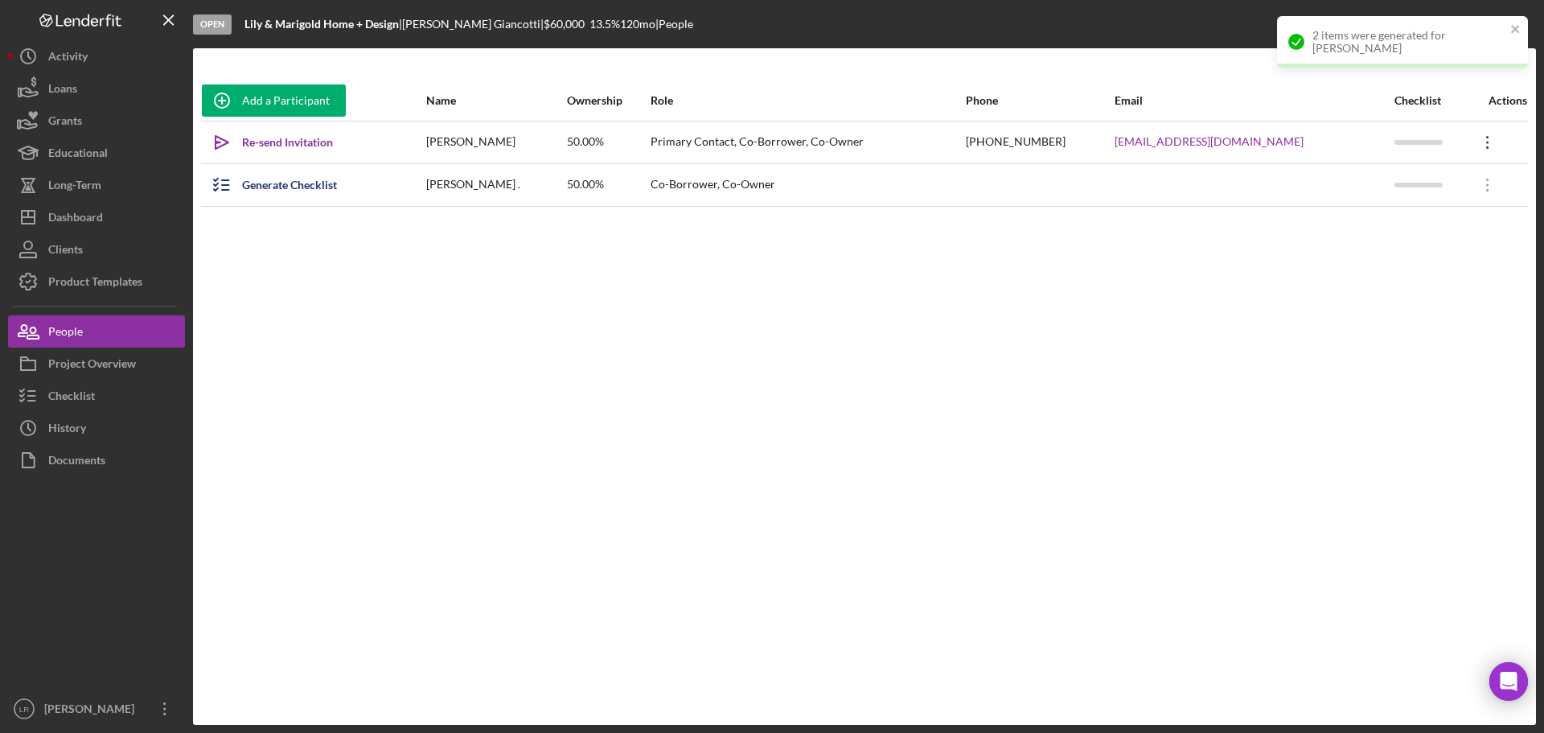
click at [1483, 144] on icon "Icon/Overflow" at bounding box center [1487, 142] width 40 height 40
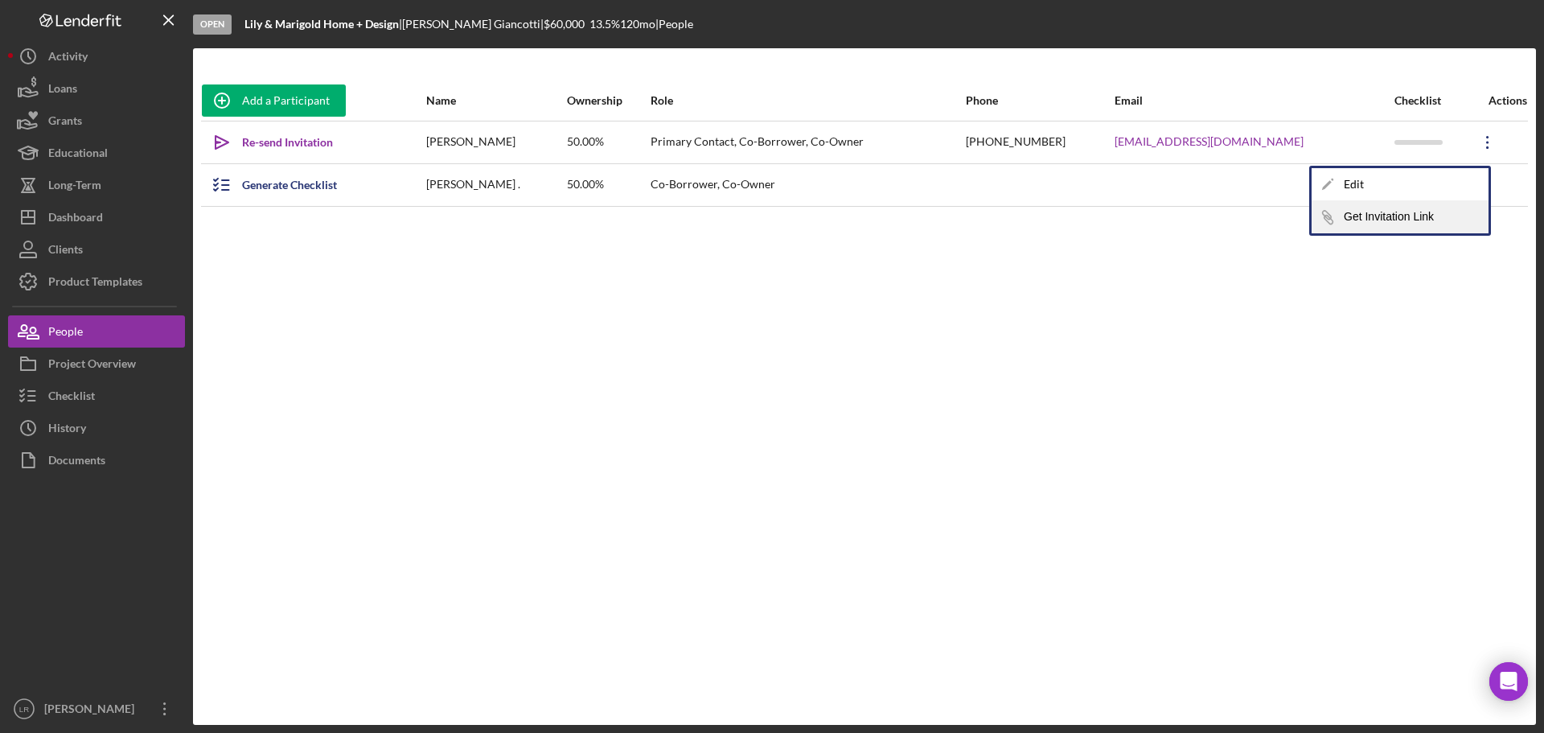
click at [1380, 215] on button "Icon/Link Get Invitation Link" at bounding box center [1399, 217] width 177 height 32
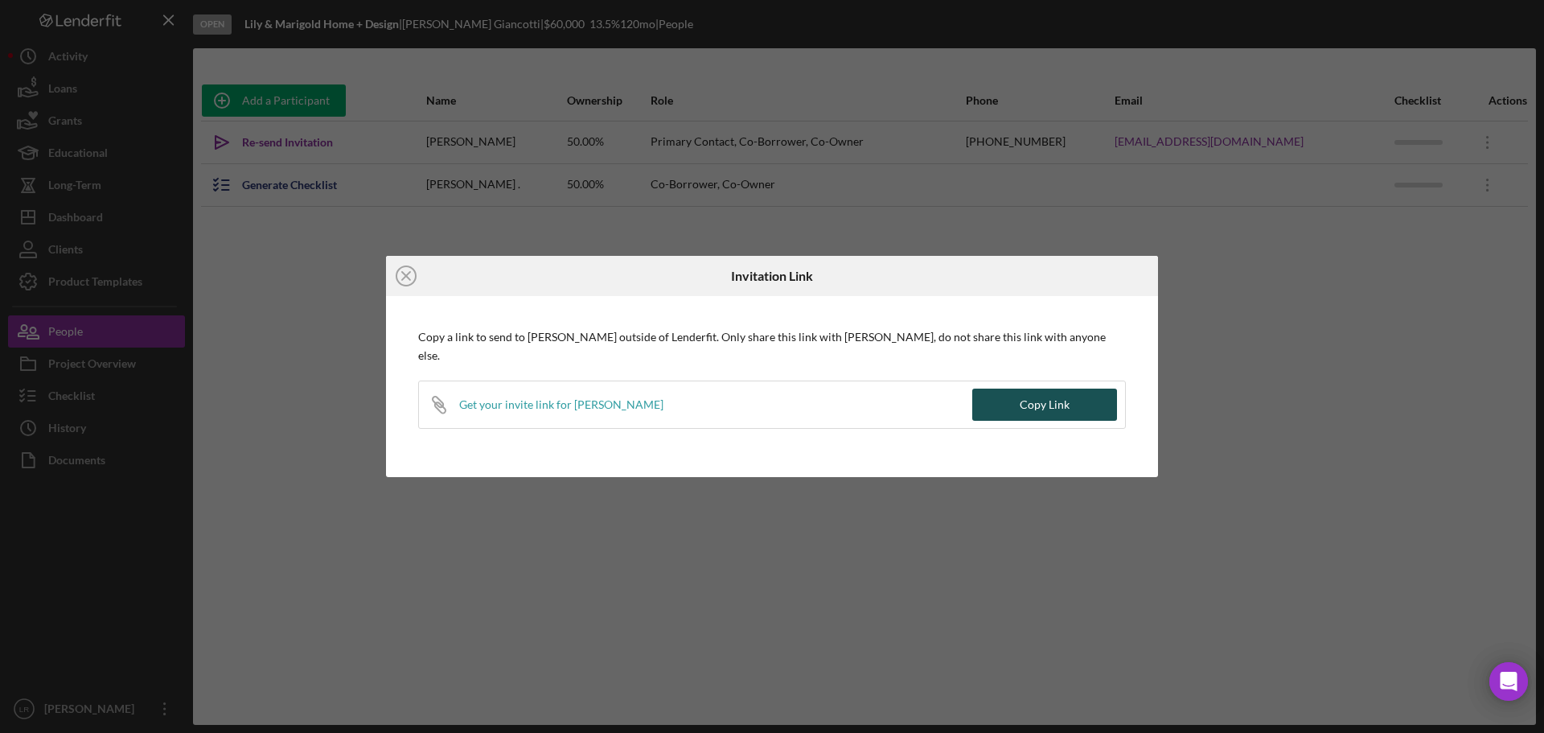
click at [1032, 395] on div "Copy Link" at bounding box center [1045, 404] width 50 height 32
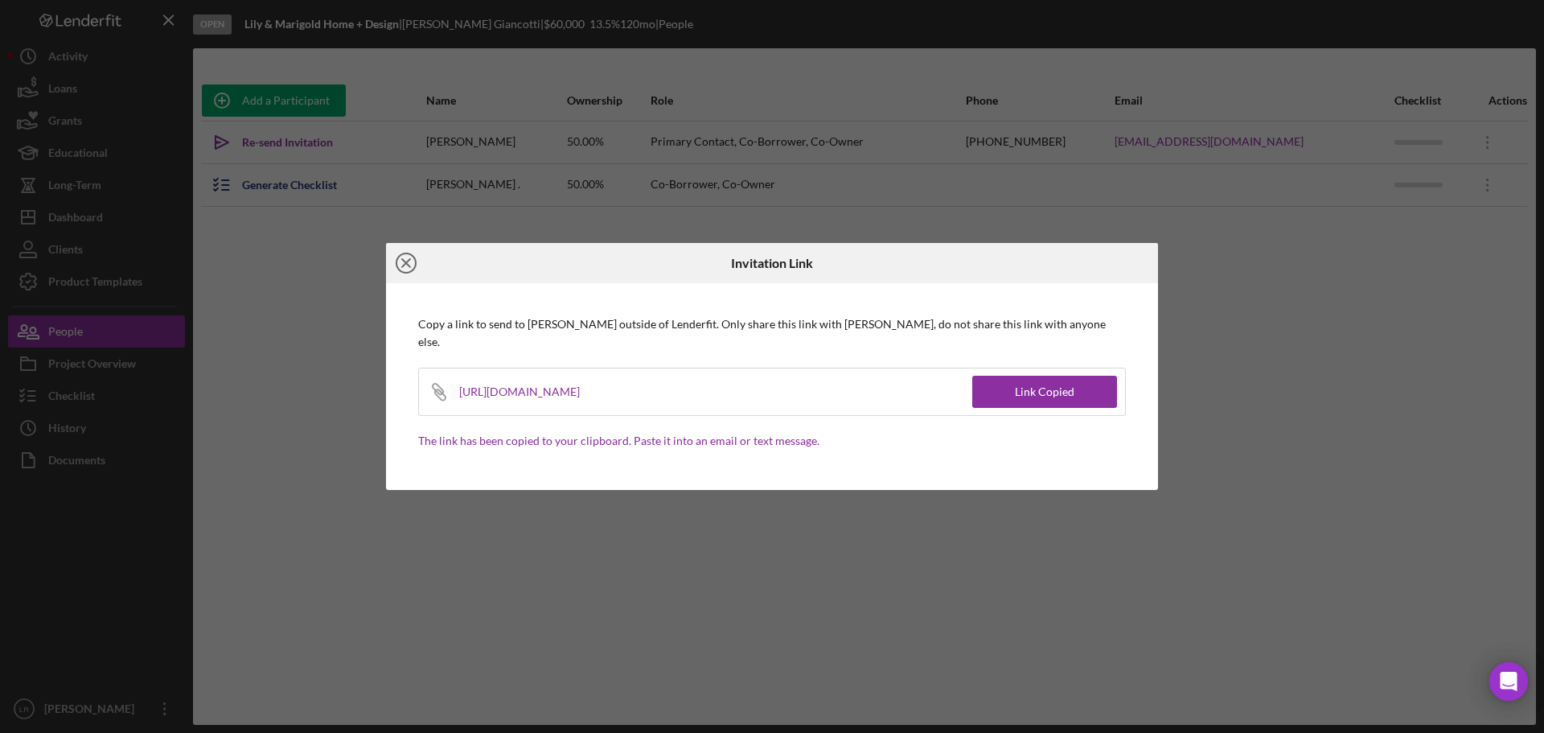
click at [388, 275] on icon "Icon/Close" at bounding box center [406, 263] width 40 height 40
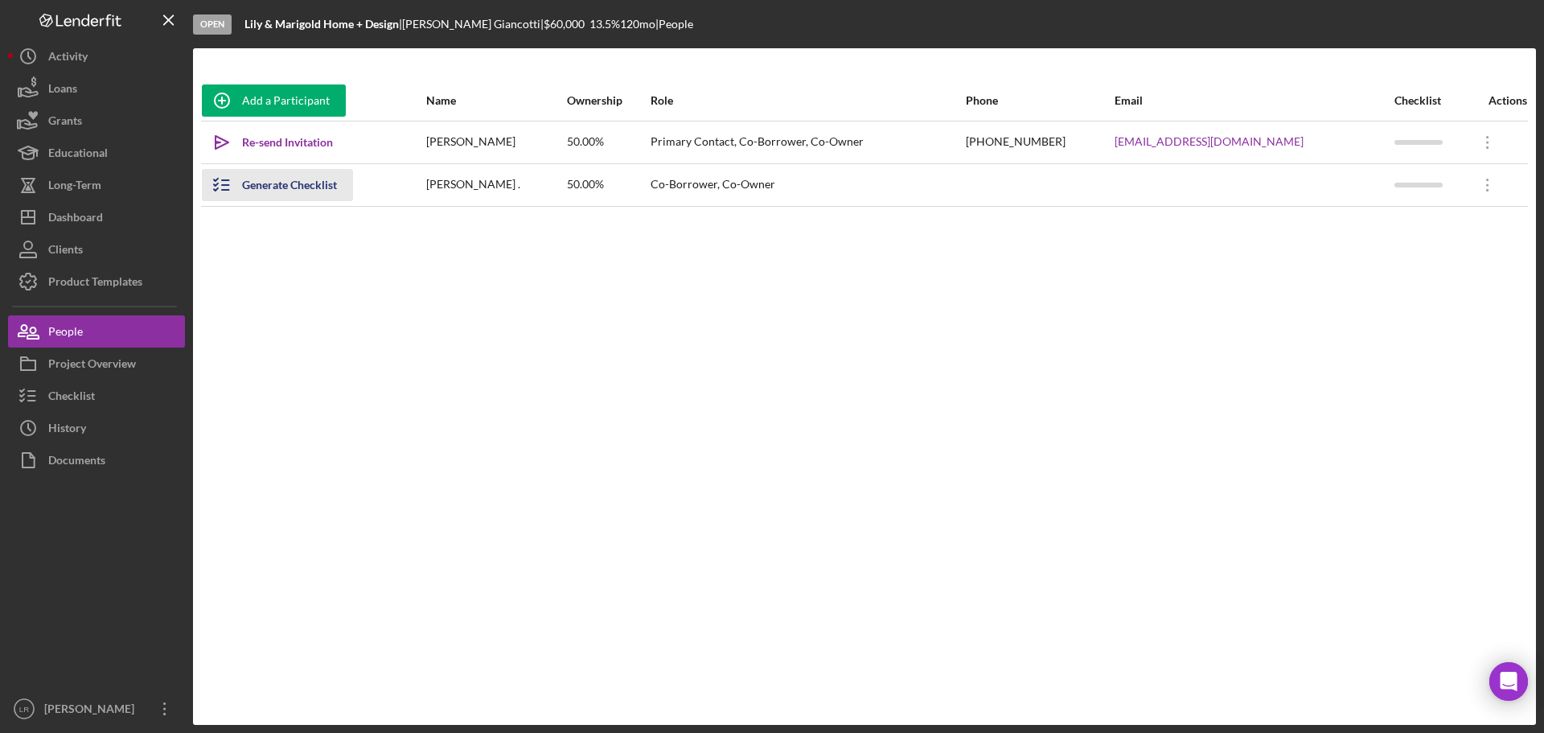
click at [308, 185] on div "Generate Checklist" at bounding box center [289, 185] width 95 height 32
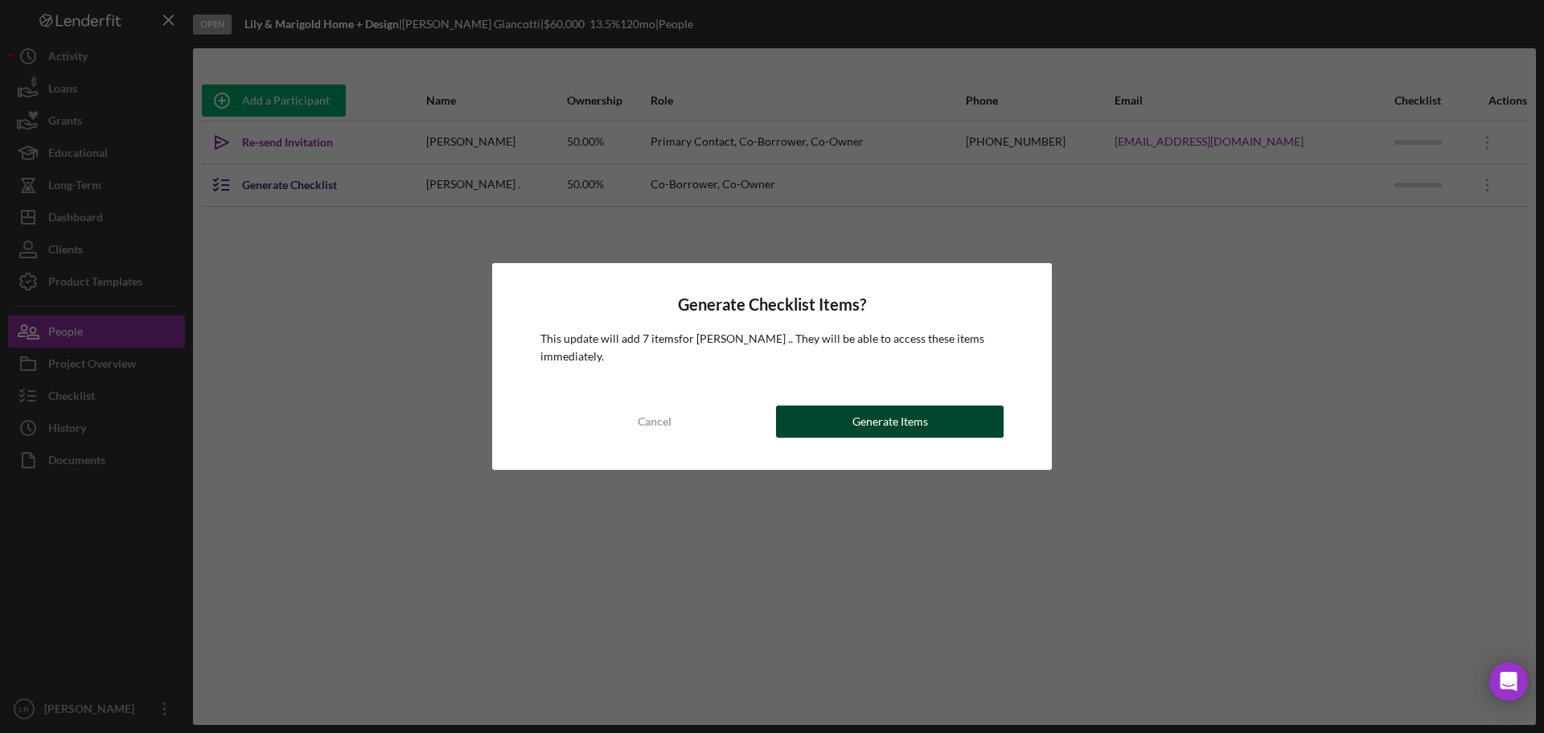
click at [884, 416] on div "Generate Items" at bounding box center [890, 421] width 76 height 32
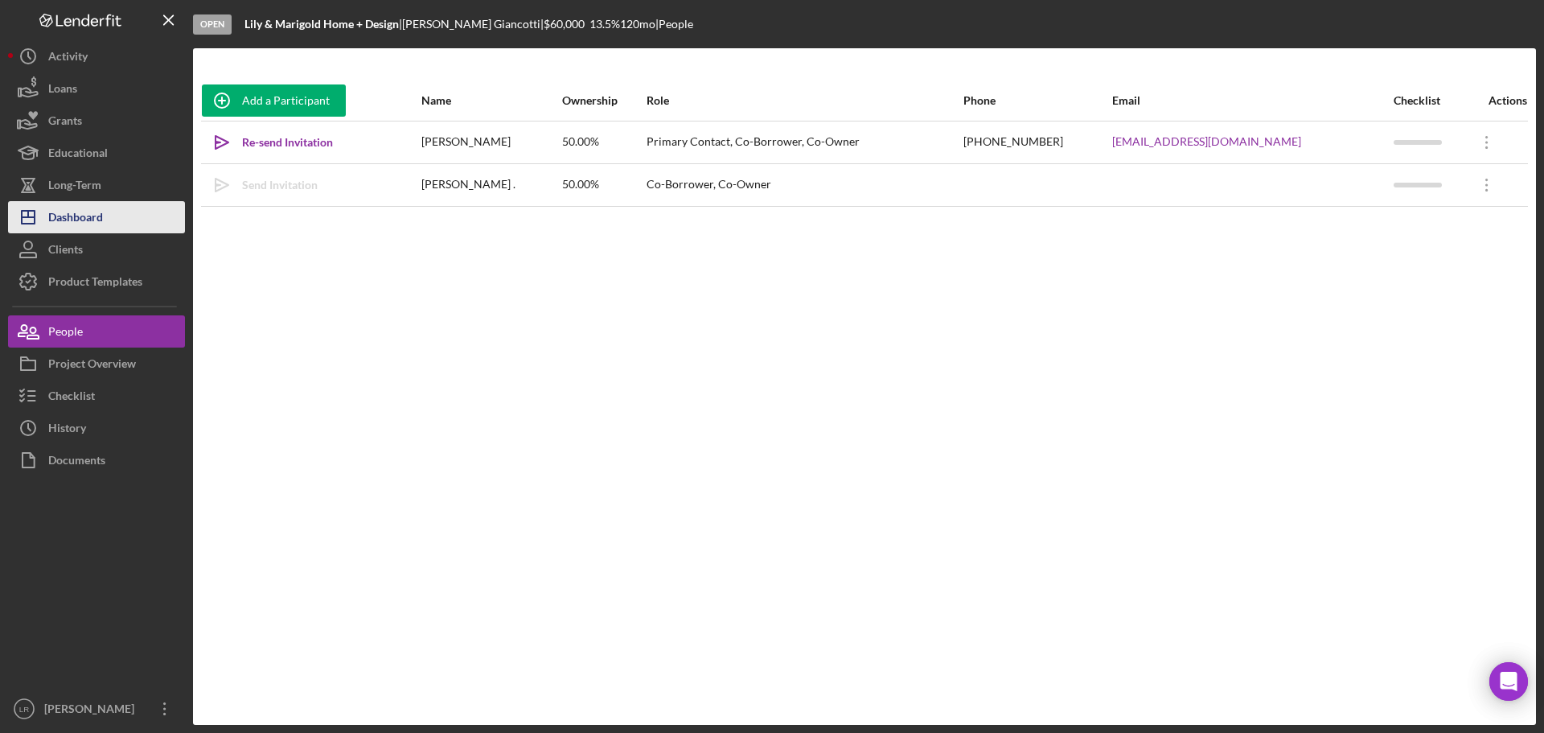
click at [101, 225] on div "Dashboard" at bounding box center [75, 219] width 55 height 36
